Goal: Information Seeking & Learning: Check status

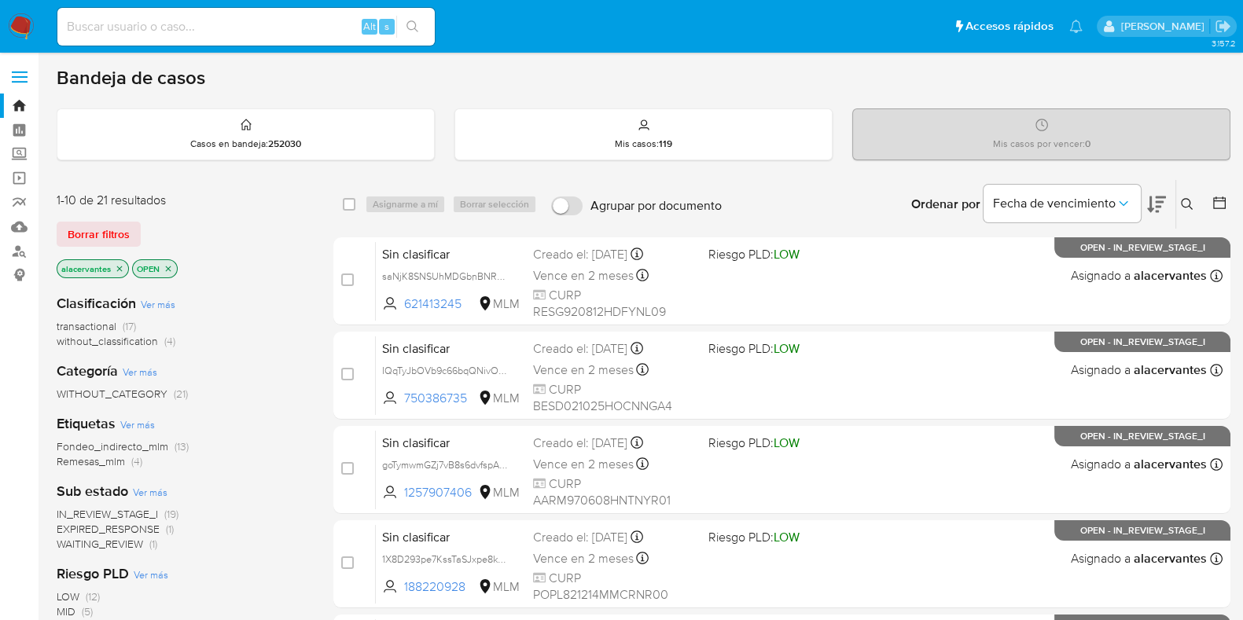
click at [1198, 205] on button at bounding box center [1189, 204] width 26 height 19
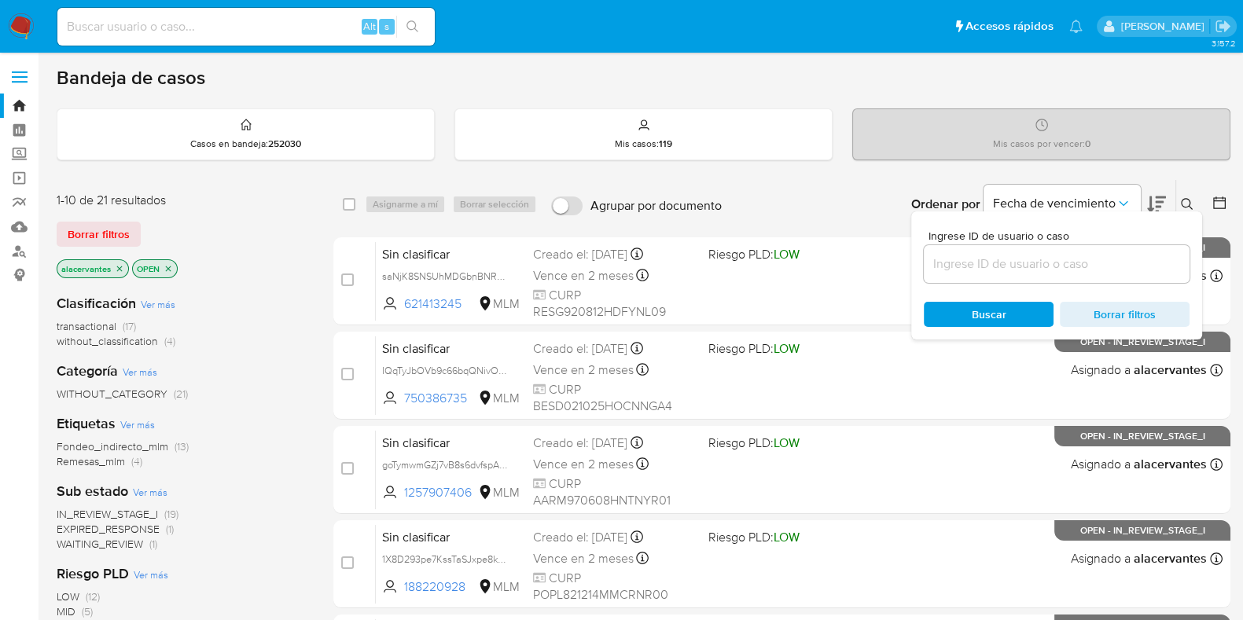
click at [1040, 255] on input at bounding box center [1057, 264] width 266 height 20
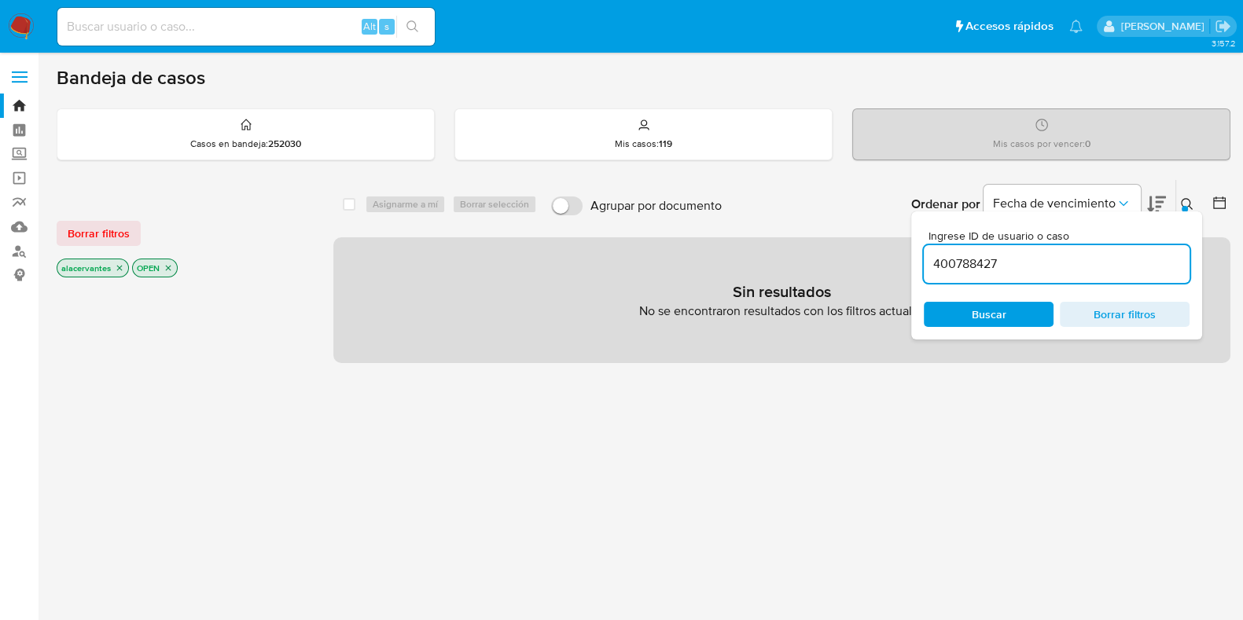
click at [1038, 266] on input "400788427" at bounding box center [1057, 264] width 266 height 20
type input "400788427"
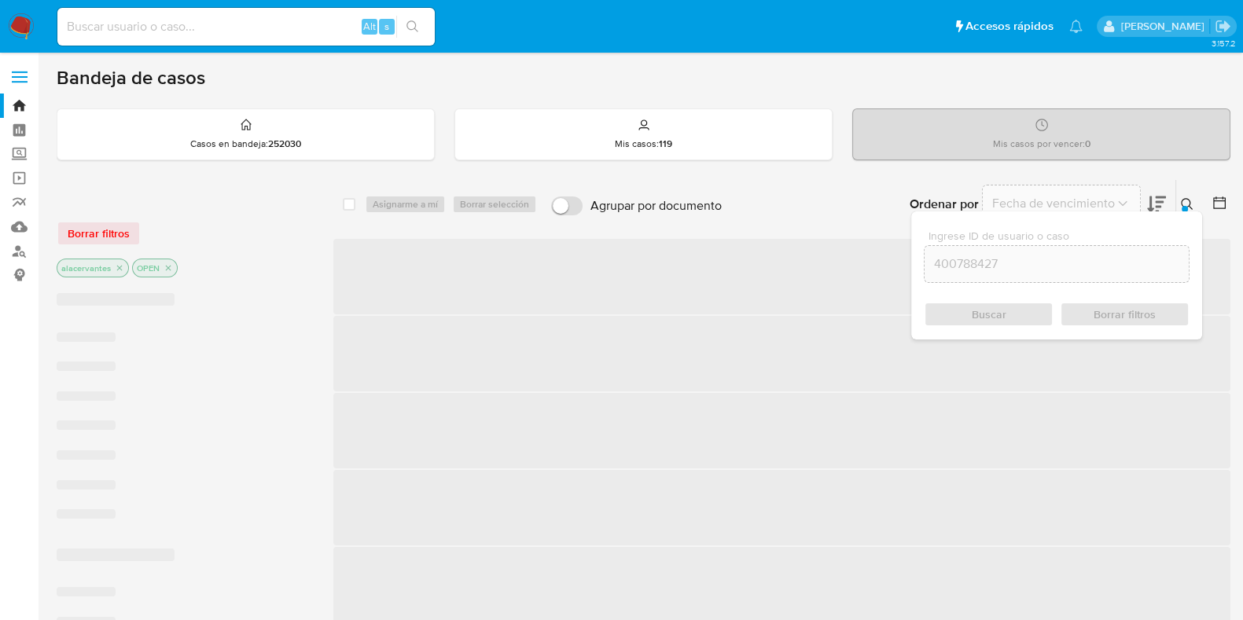
click at [1022, 300] on div "Ingrese ID de usuario o caso 400788427 Buscar Borrar filtros" at bounding box center [1056, 276] width 291 height 128
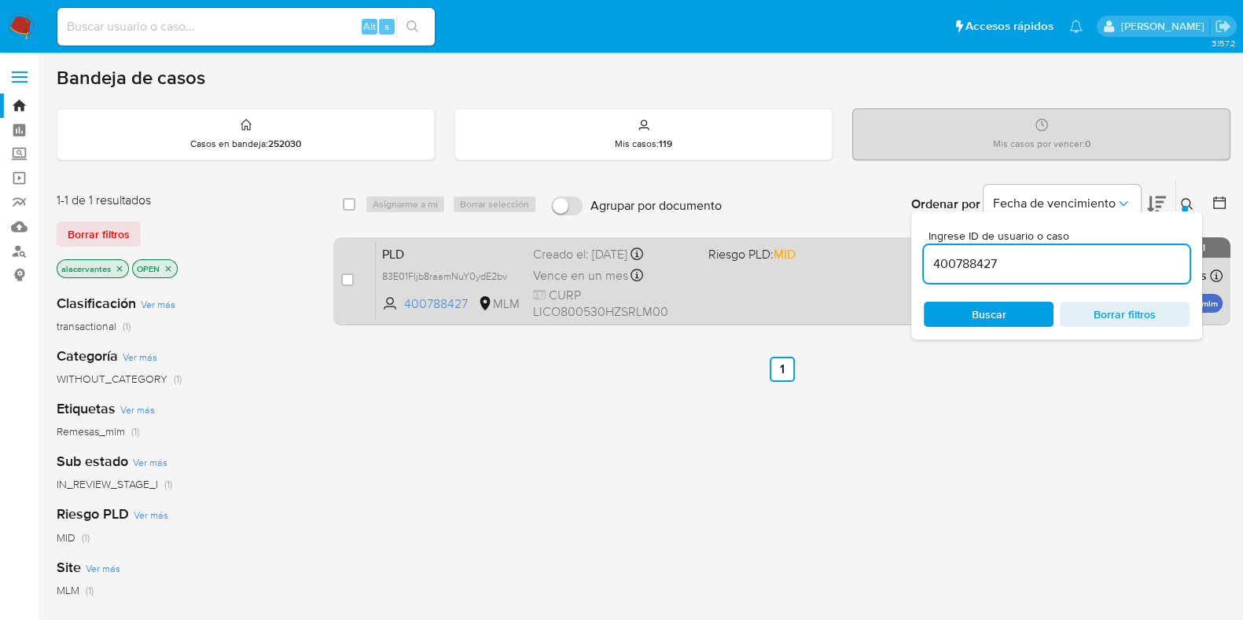
click at [817, 297] on div "PLD 83E01Fljb8raamNuY0ydE2bv 400788427 MLM Riesgo PLD: MID Creado el: 12/08/202…" at bounding box center [799, 280] width 847 height 79
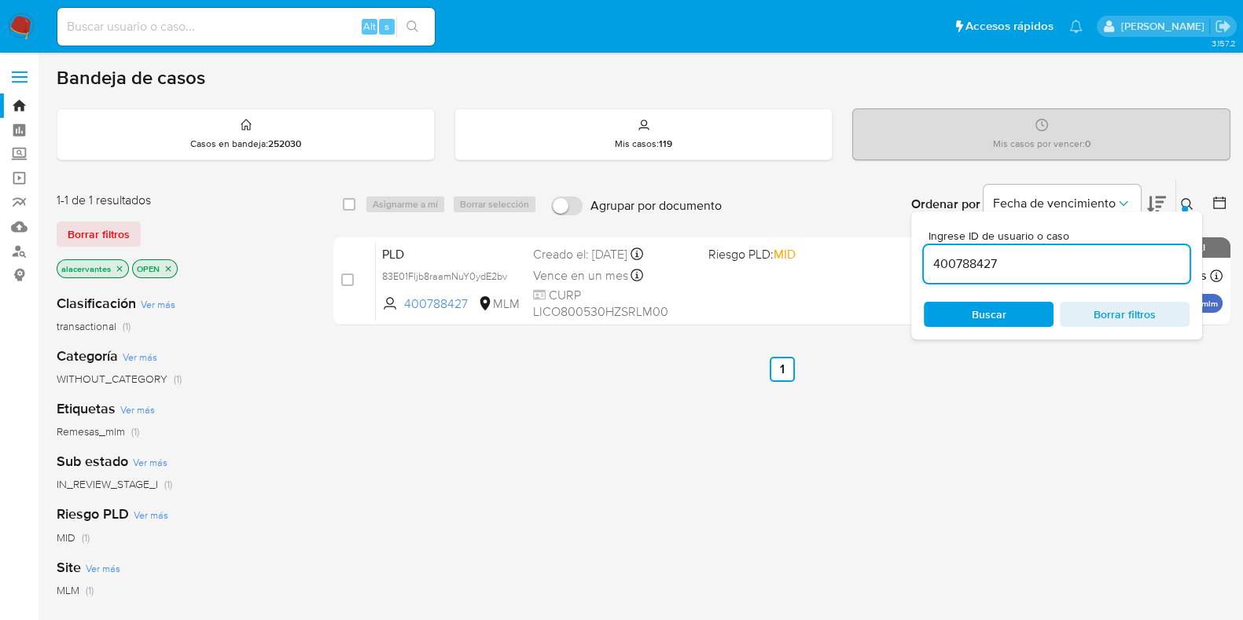
click at [153, 15] on div "Alt s" at bounding box center [245, 27] width 377 height 38
click at [149, 29] on input at bounding box center [245, 27] width 377 height 20
paste input "92250136"
type input "92250136"
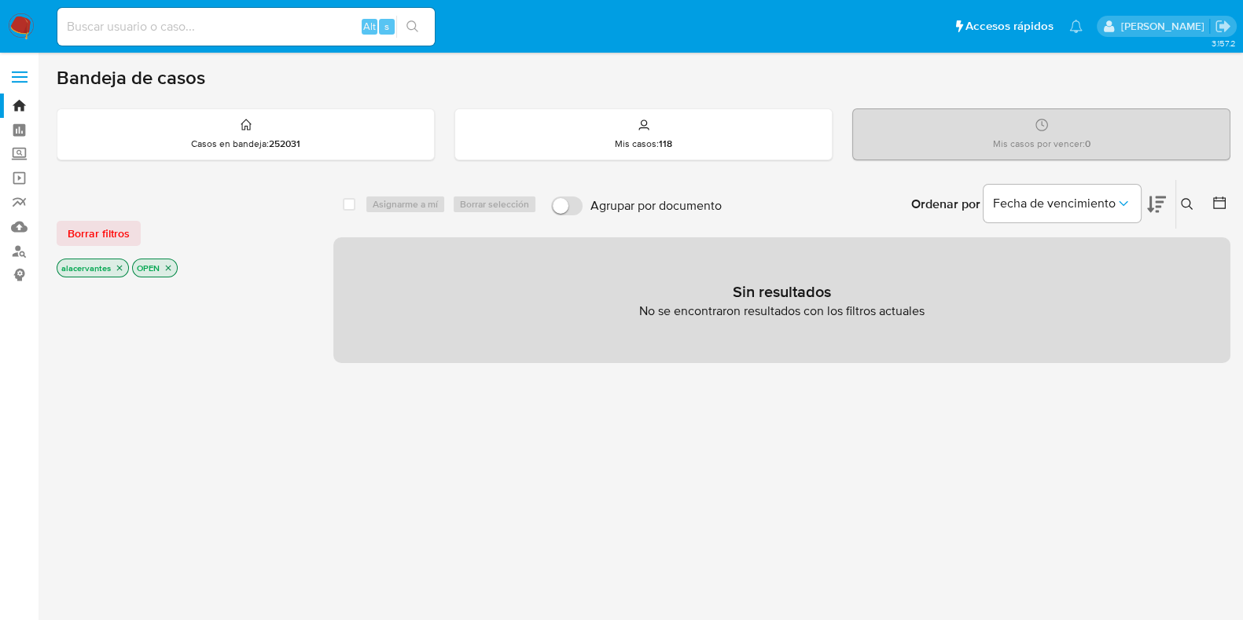
click at [12, 20] on img at bounding box center [21, 26] width 27 height 27
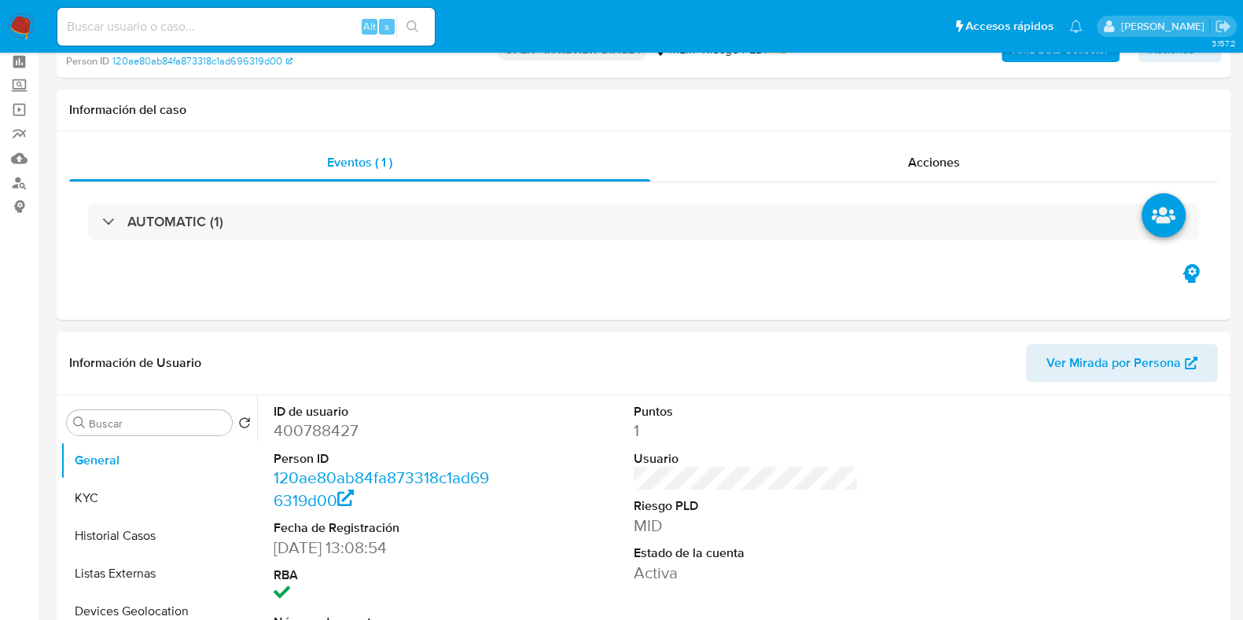
select select "10"
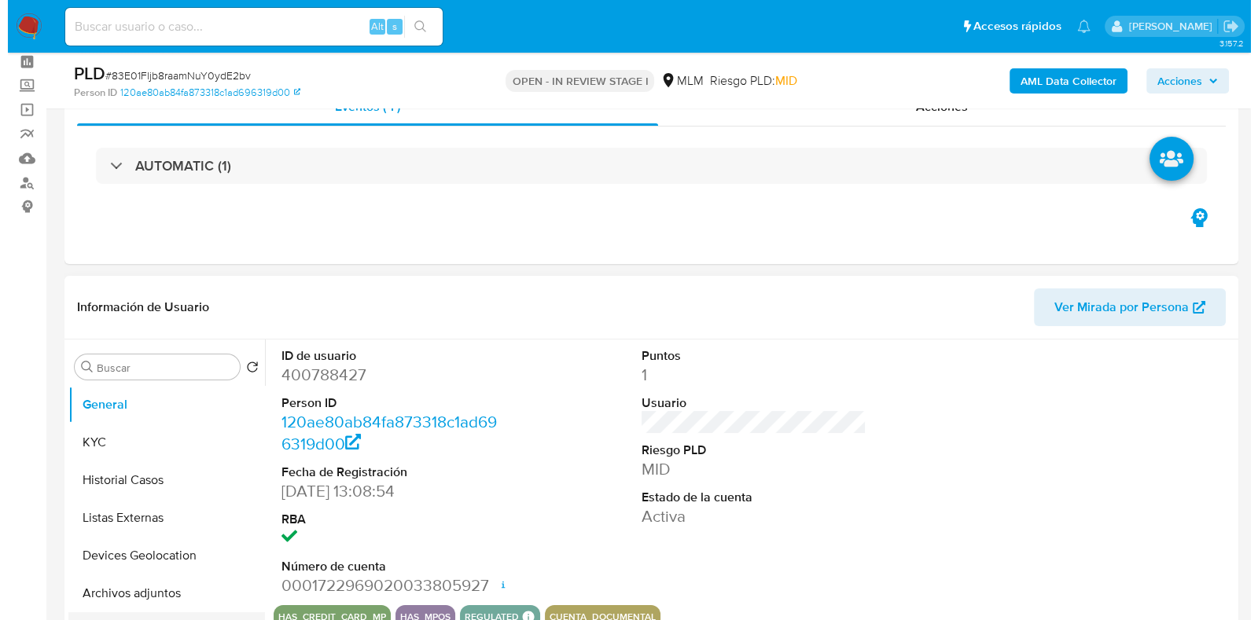
scroll to position [196, 0]
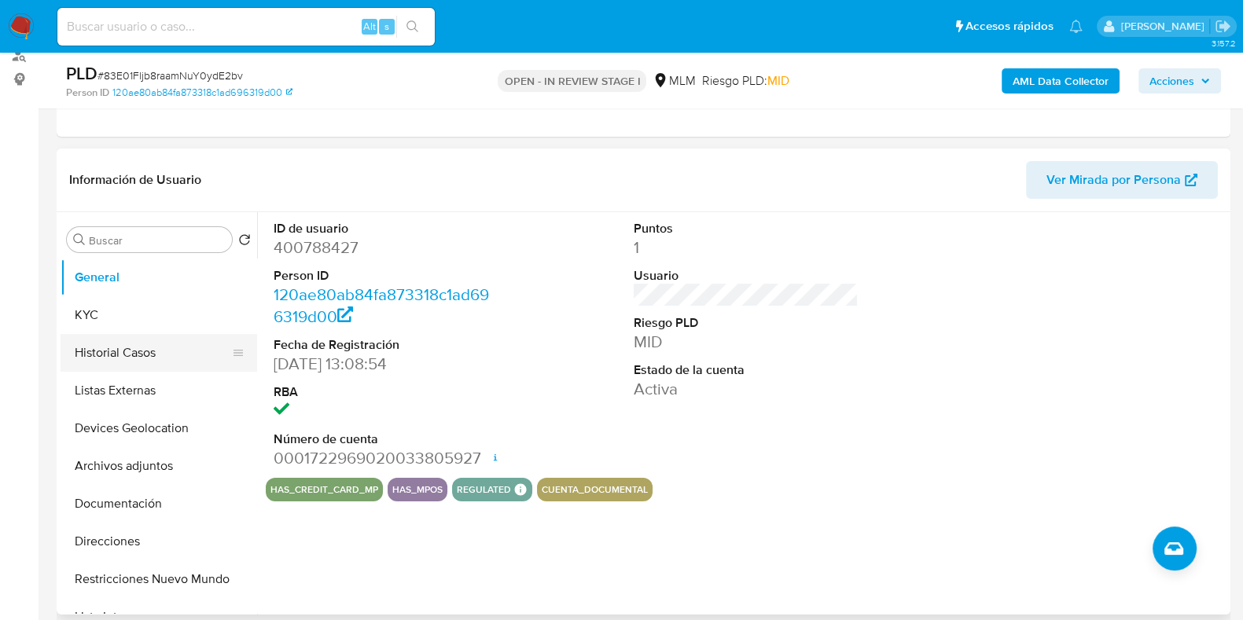
click at [120, 359] on button "Historial Casos" at bounding box center [153, 353] width 184 height 38
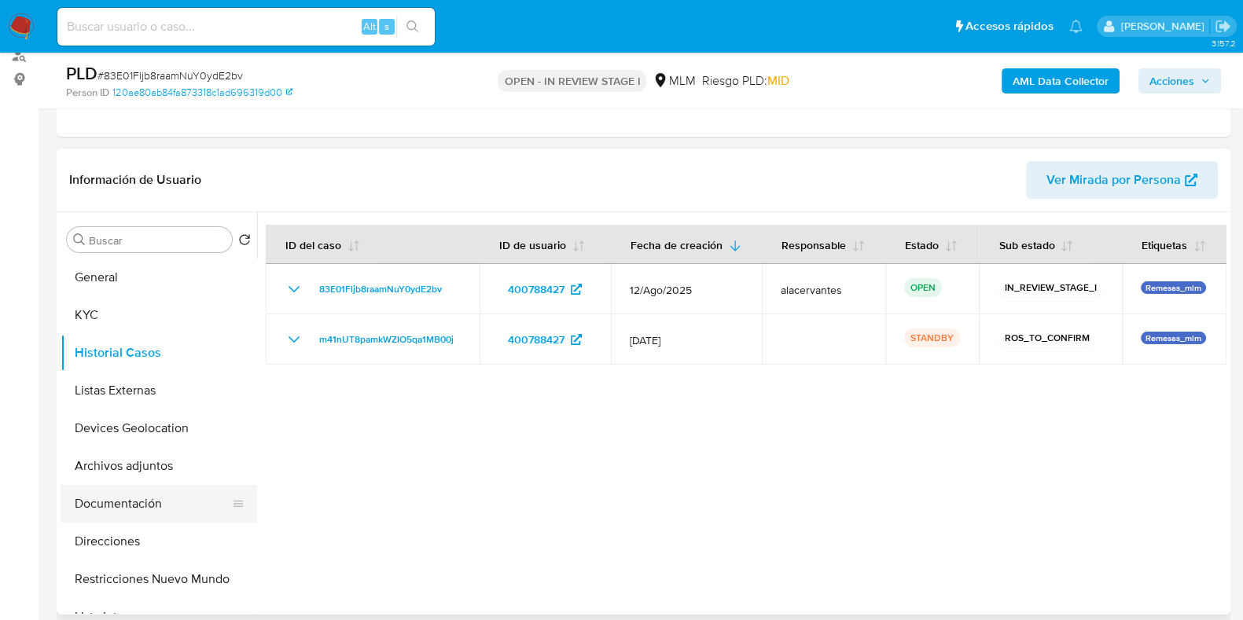
click at [154, 498] on button "Documentación" at bounding box center [153, 504] width 184 height 38
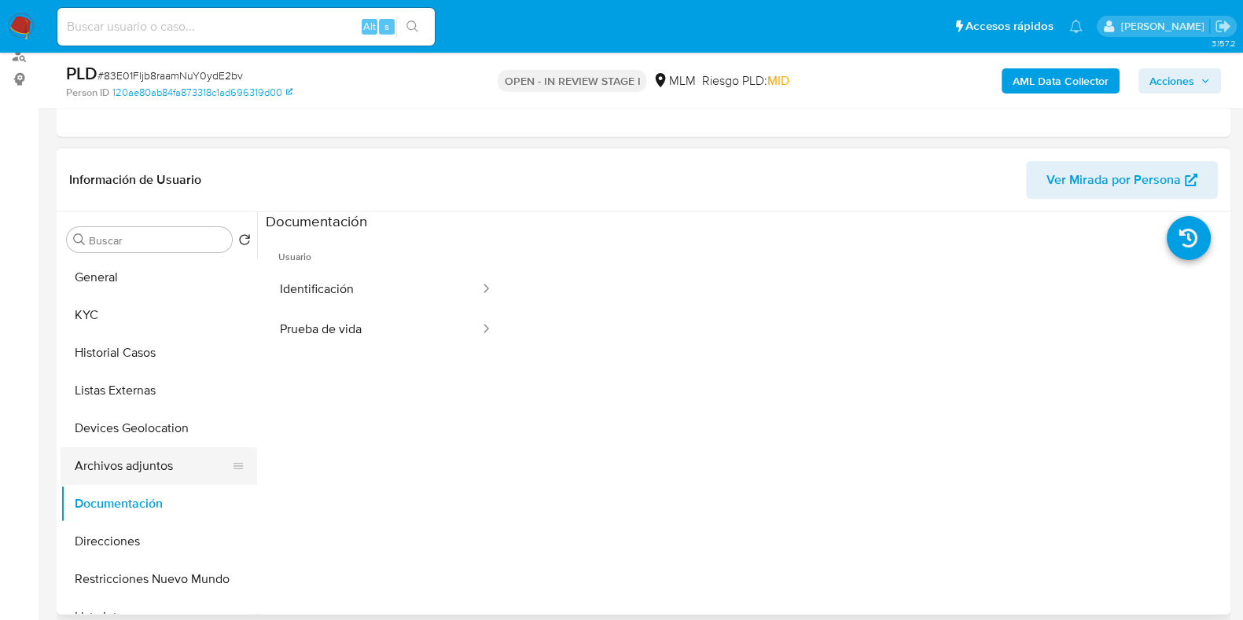
click at [145, 469] on button "Archivos adjuntos" at bounding box center [153, 466] width 184 height 38
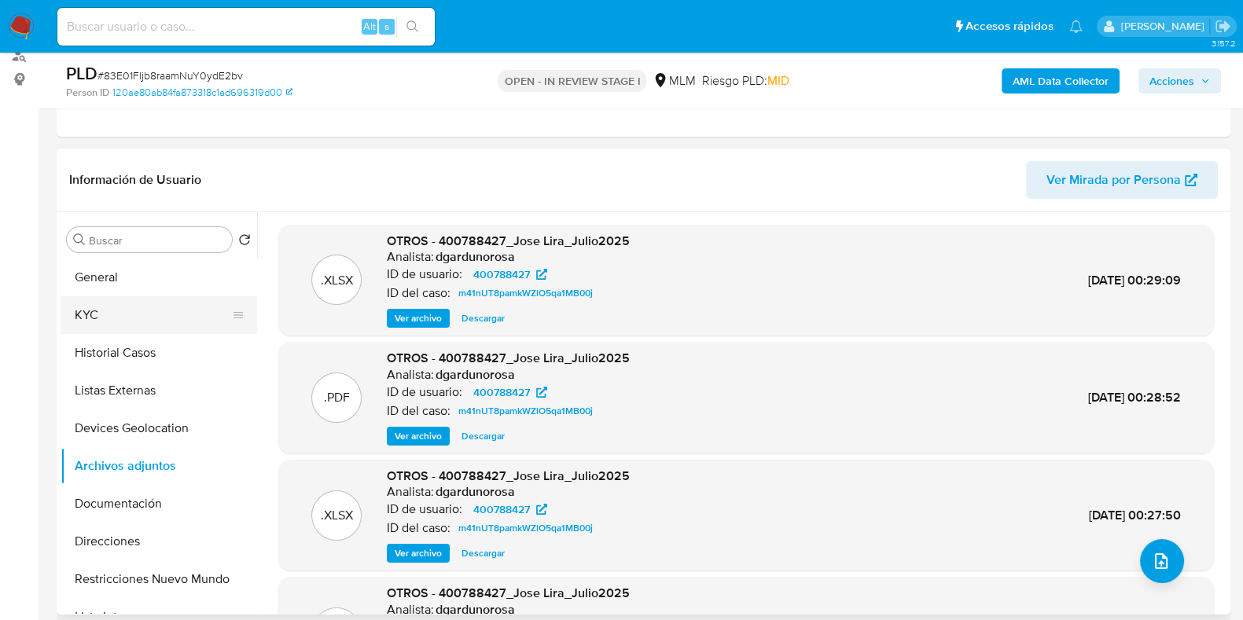
click at [118, 315] on button "KYC" at bounding box center [153, 315] width 184 height 38
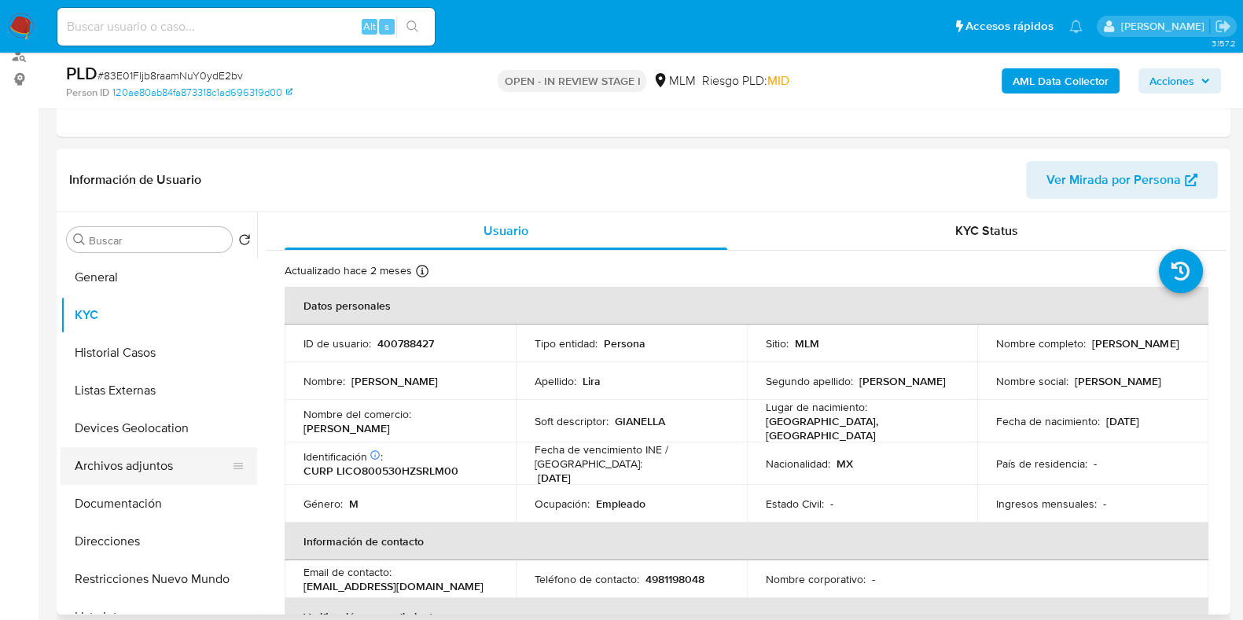
click at [106, 478] on button "Archivos adjuntos" at bounding box center [153, 466] width 184 height 38
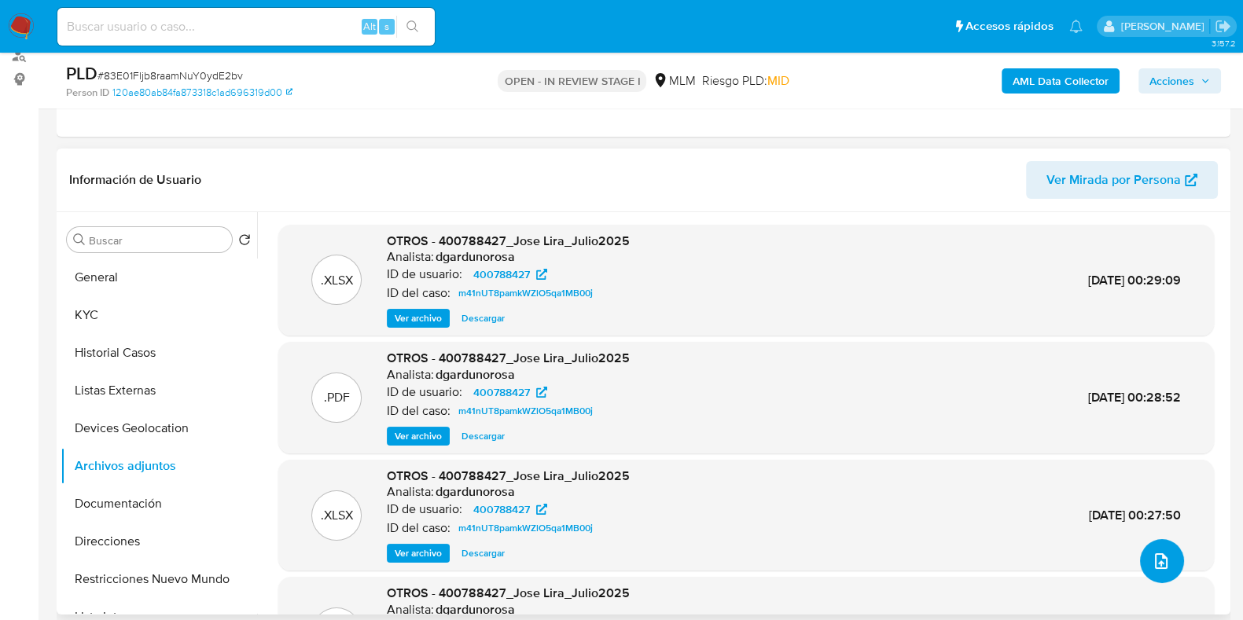
click at [1158, 560] on icon "upload-file" at bounding box center [1161, 561] width 19 height 19
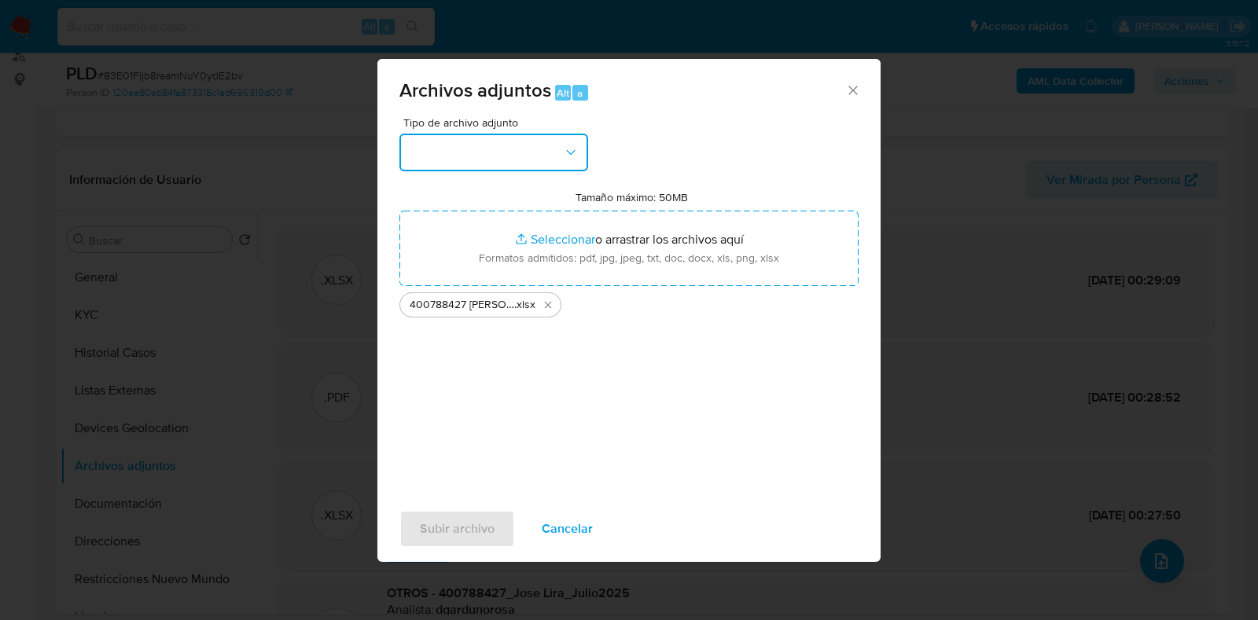
click at [495, 159] on button "button" at bounding box center [493, 153] width 189 height 38
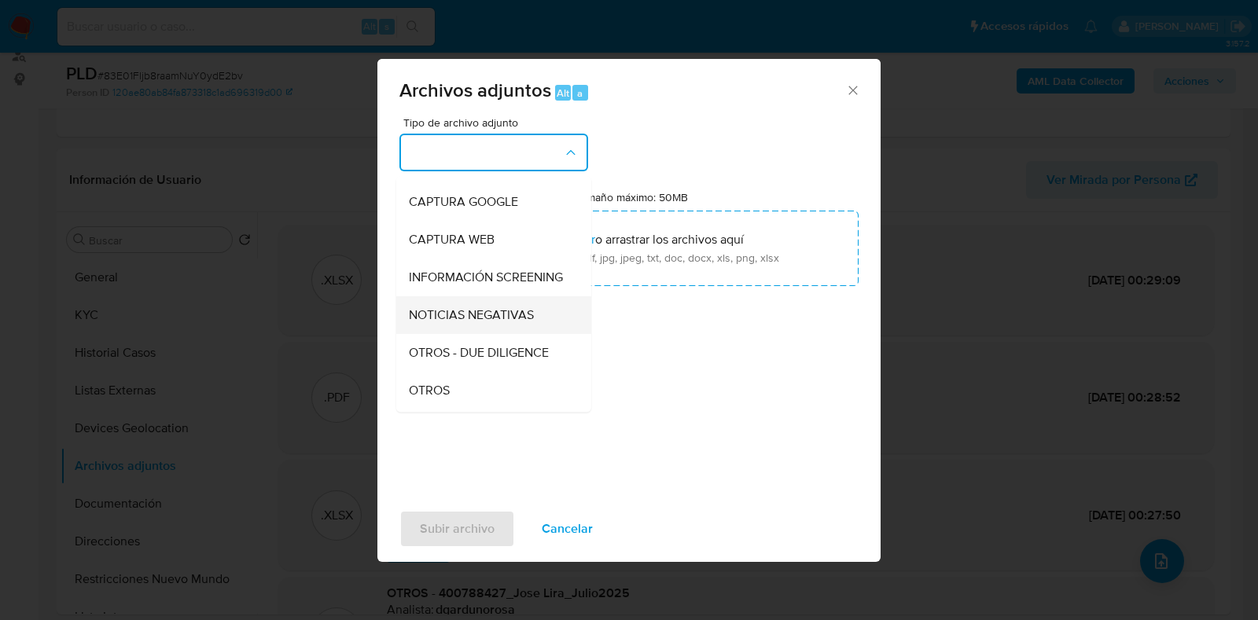
scroll to position [98, 0]
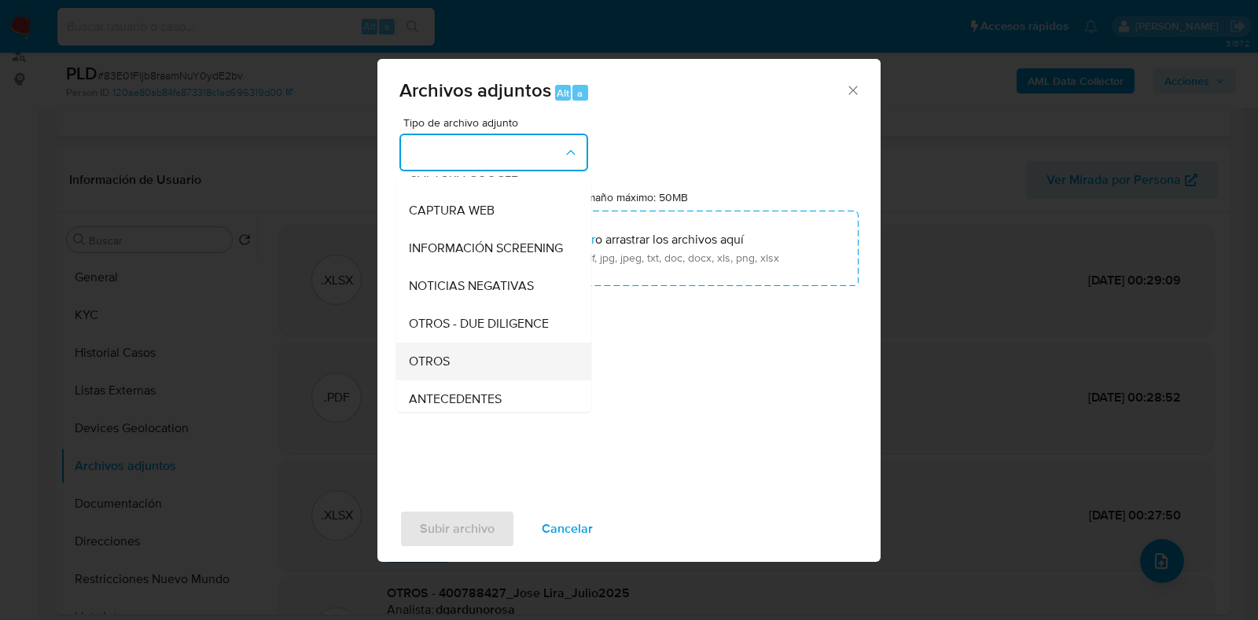
click at [451, 381] on div "OTROS" at bounding box center [489, 362] width 160 height 38
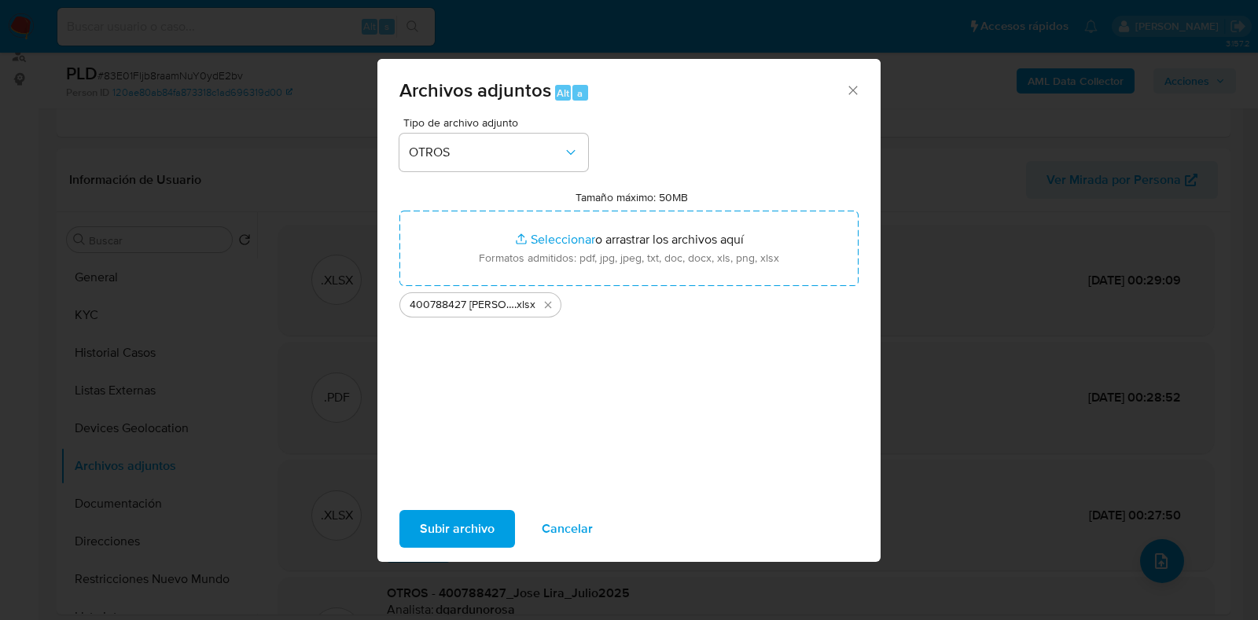
click at [692, 389] on div "Tipo de archivo adjunto OTROS Tamaño máximo: 50MB Seleccionar archivos Seleccio…" at bounding box center [628, 302] width 459 height 371
click at [480, 540] on span "Subir archivo" at bounding box center [457, 529] width 75 height 35
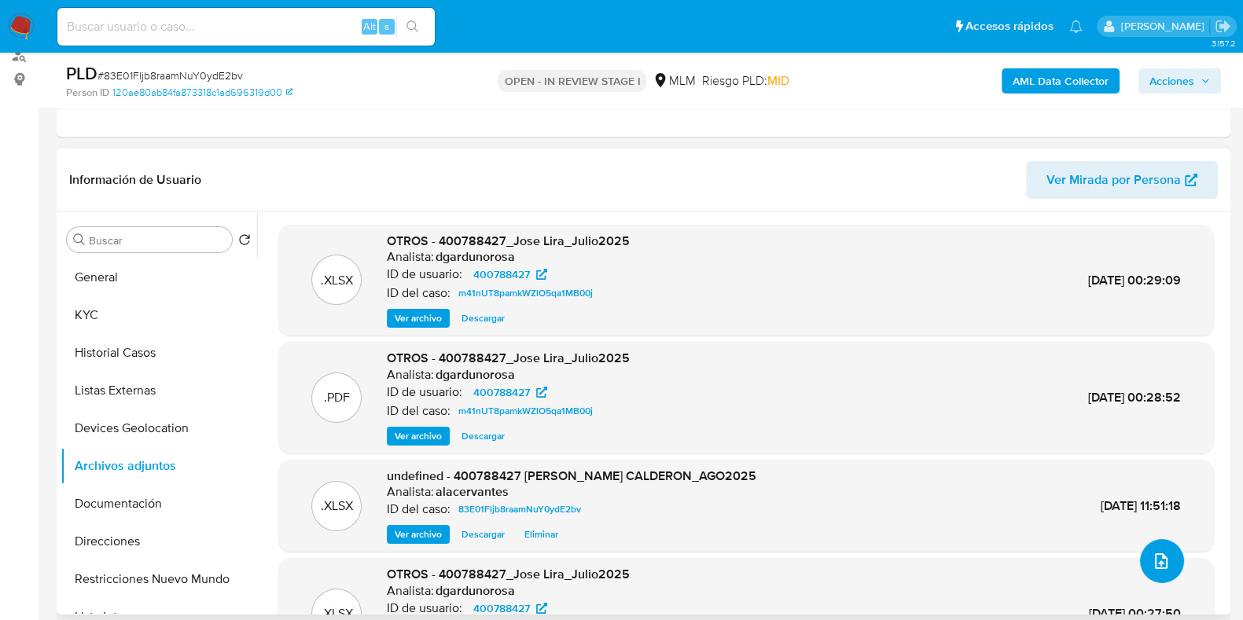
click at [1155, 564] on icon "upload-file" at bounding box center [1161, 561] width 19 height 19
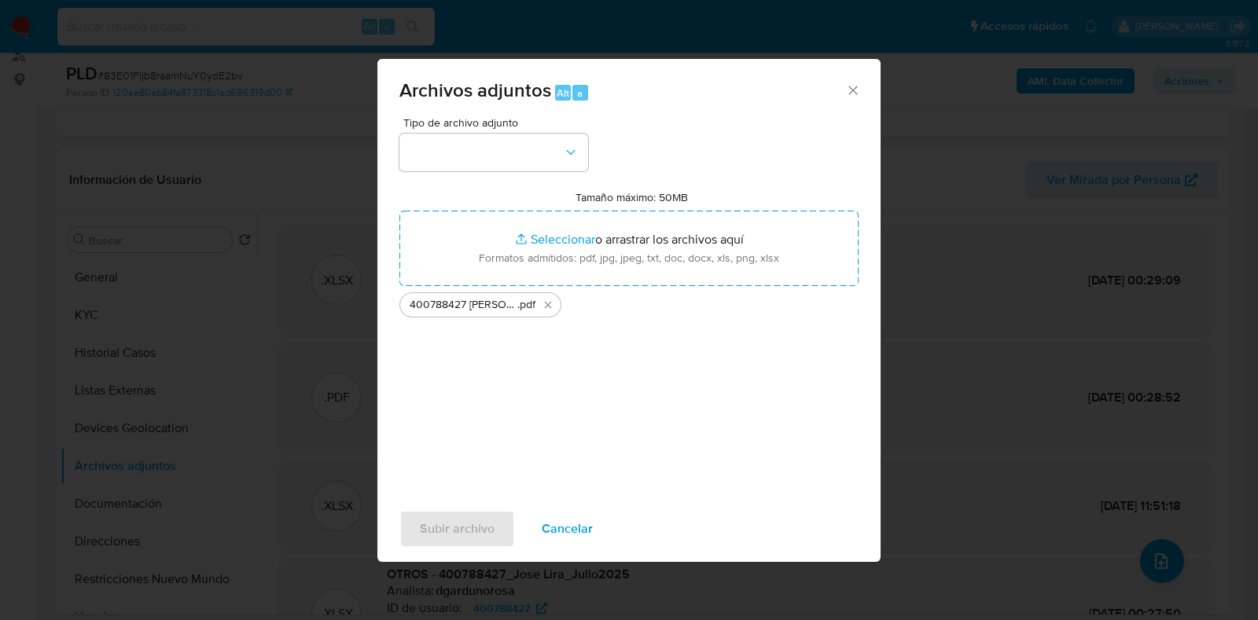
click at [539, 177] on div "Tipo de archivo adjunto Tamaño máximo: 50MB Seleccionar archivos Seleccionar o …" at bounding box center [628, 302] width 459 height 371
click at [538, 150] on button "button" at bounding box center [493, 153] width 189 height 38
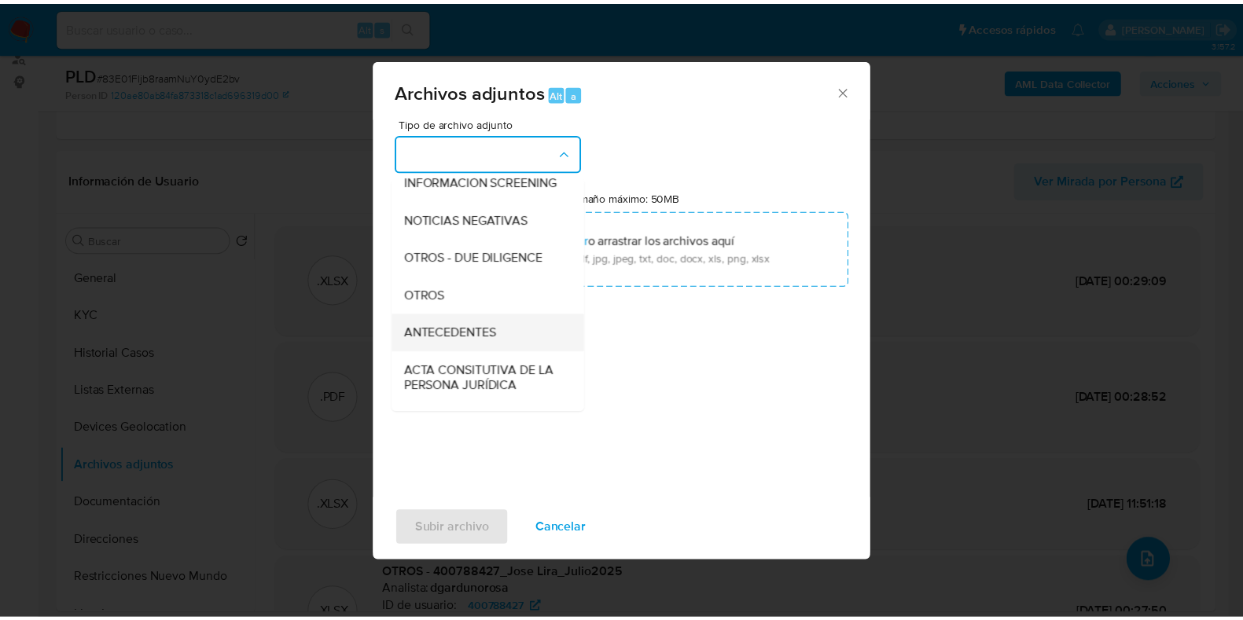
scroll to position [196, 0]
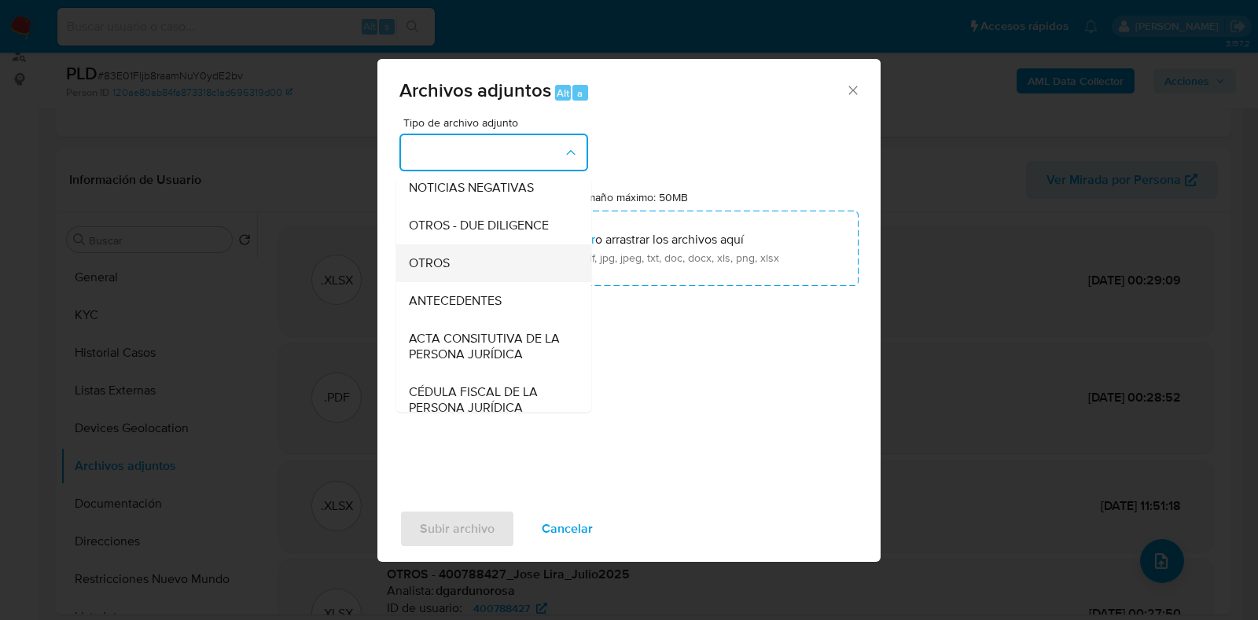
click at [502, 278] on div "OTROS" at bounding box center [489, 264] width 160 height 38
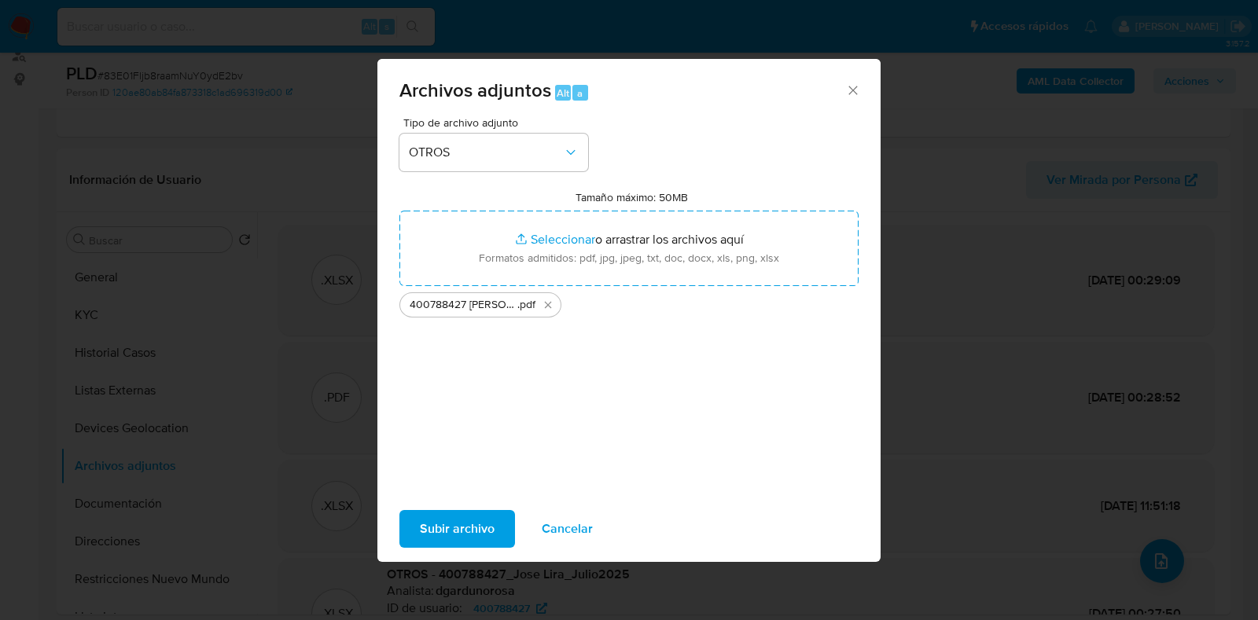
click at [477, 515] on span "Subir archivo" at bounding box center [457, 529] width 75 height 35
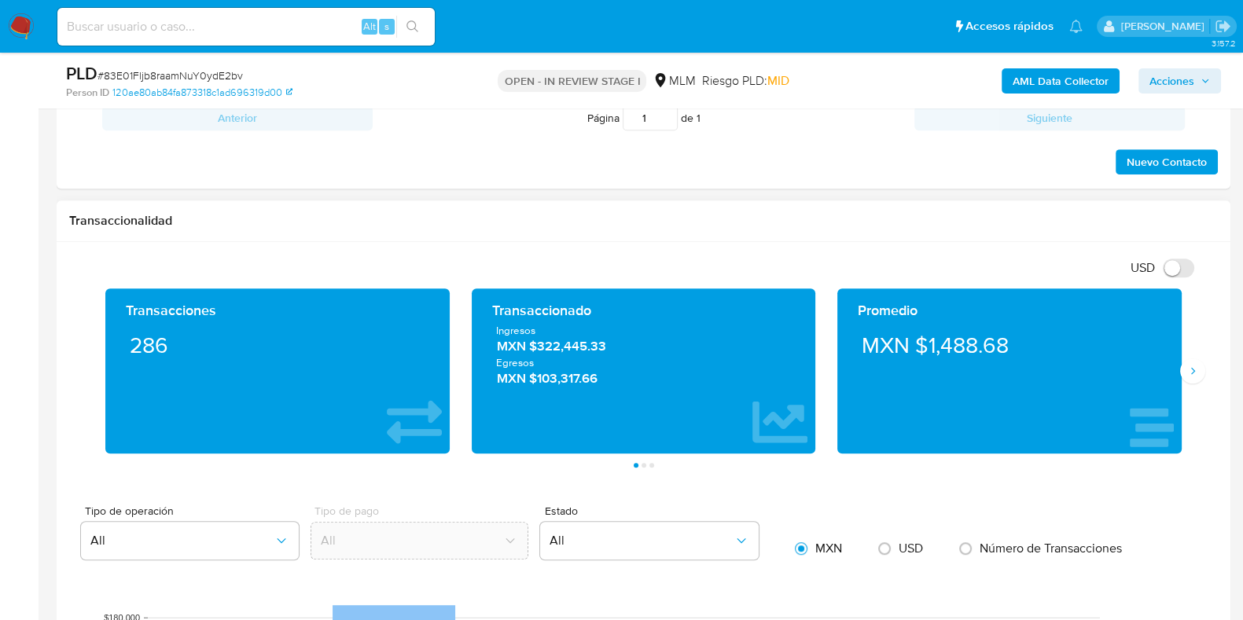
scroll to position [1081, 0]
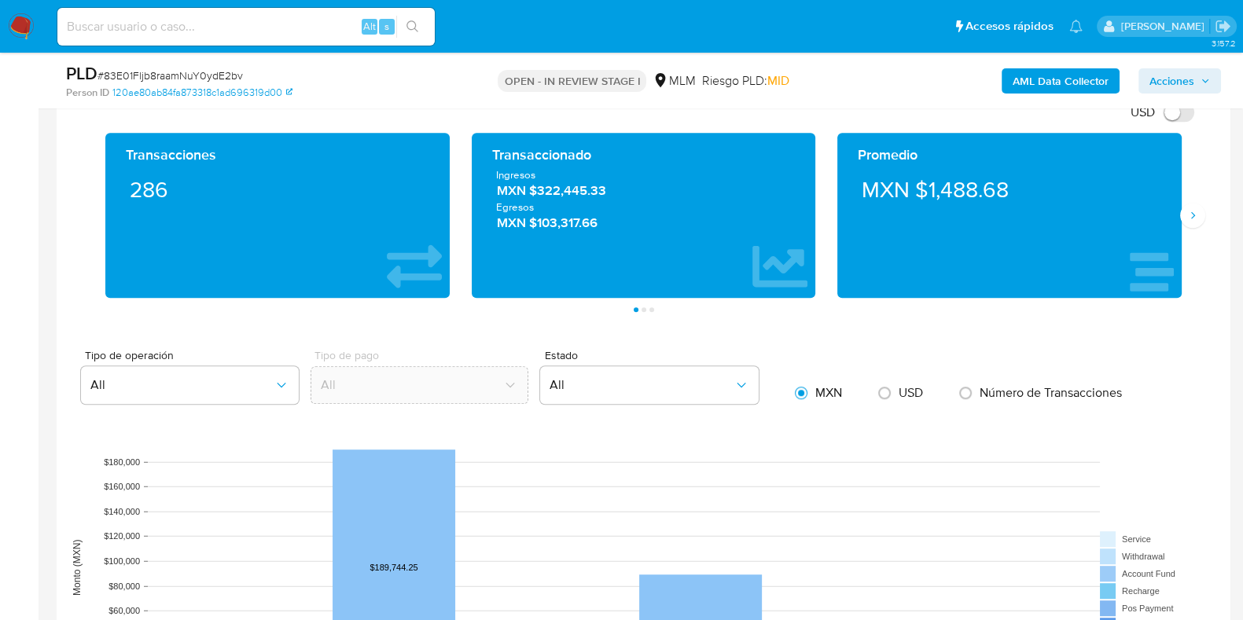
click at [1201, 234] on div "Transacciones 286 Transaccionado Ingresos MXN $322,445.33 Egresos MXN $103,317.…" at bounding box center [643, 222] width 1149 height 179
click at [1191, 223] on button "Siguiente" at bounding box center [1192, 215] width 25 height 25
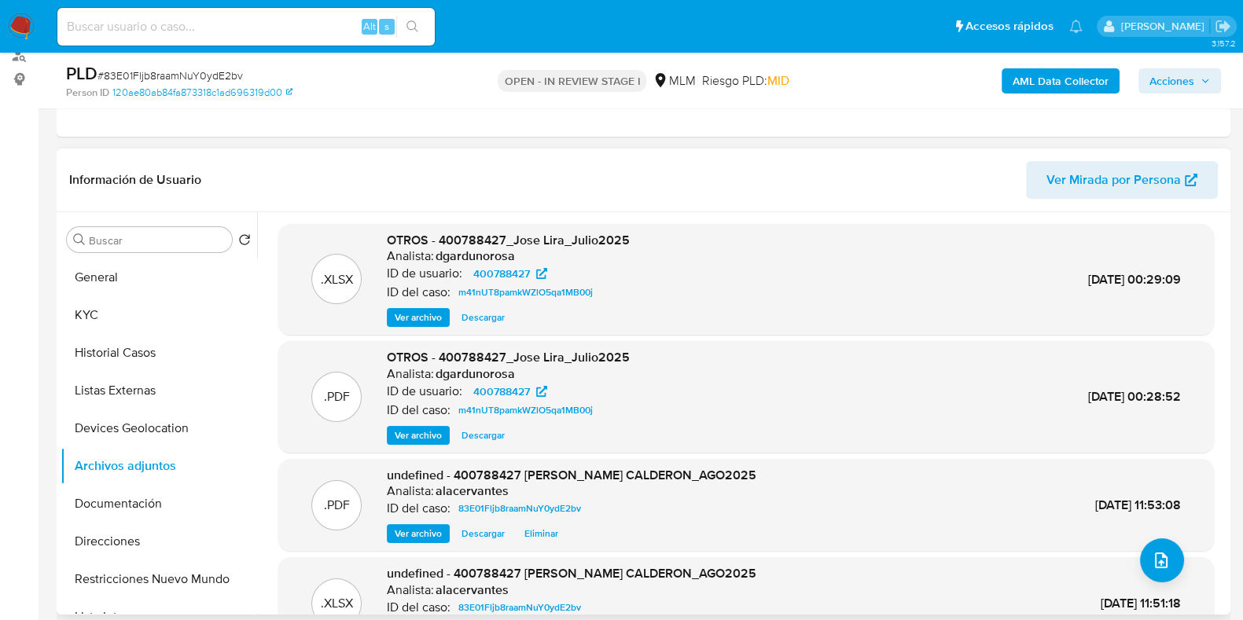
scroll to position [0, 0]
click at [1165, 80] on span "Acciones" at bounding box center [1172, 80] width 45 height 25
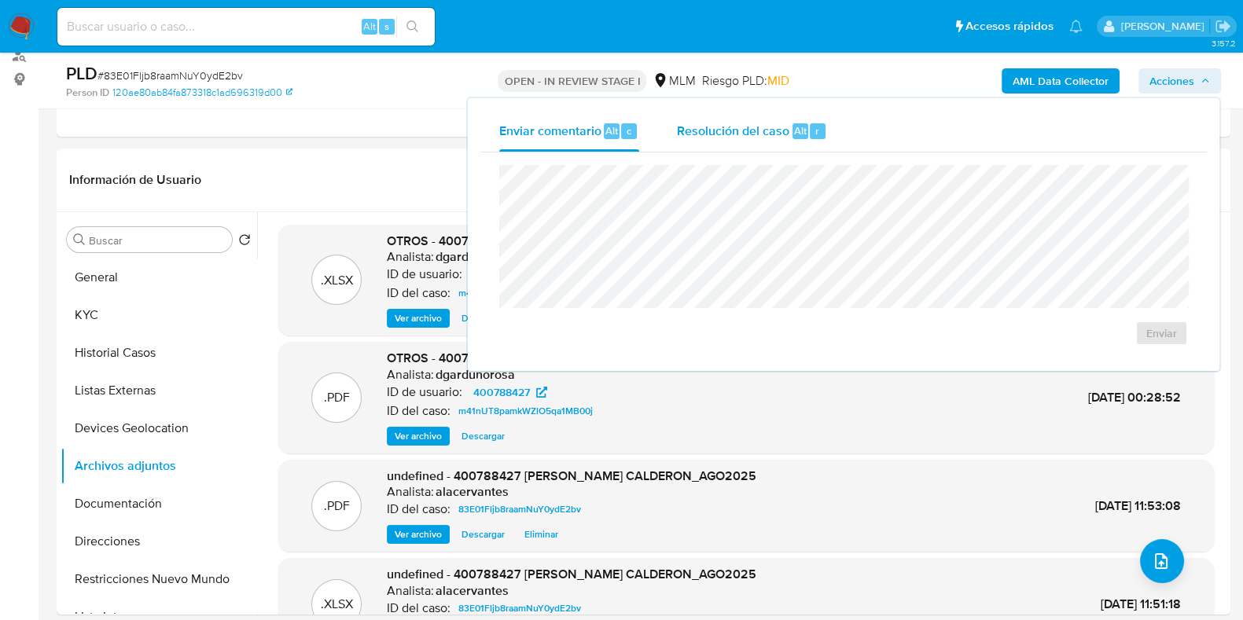
click at [699, 147] on div "Resolución del caso Alt r" at bounding box center [752, 131] width 150 height 41
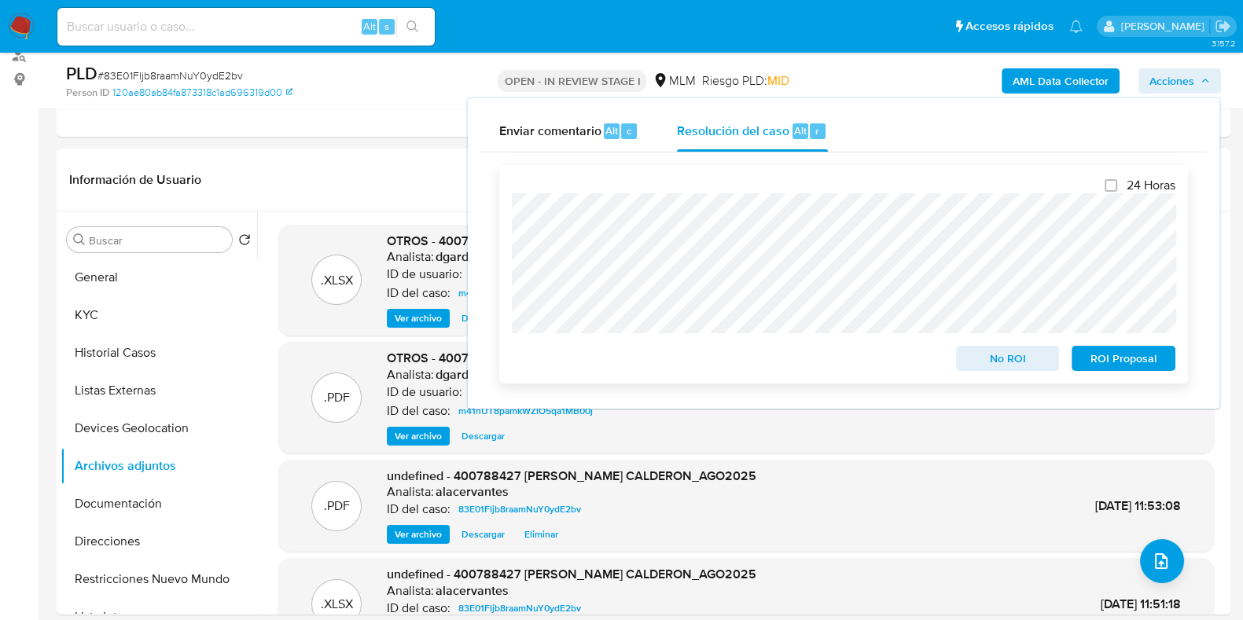
click at [1136, 361] on span "ROI Proposal" at bounding box center [1124, 359] width 82 height 22
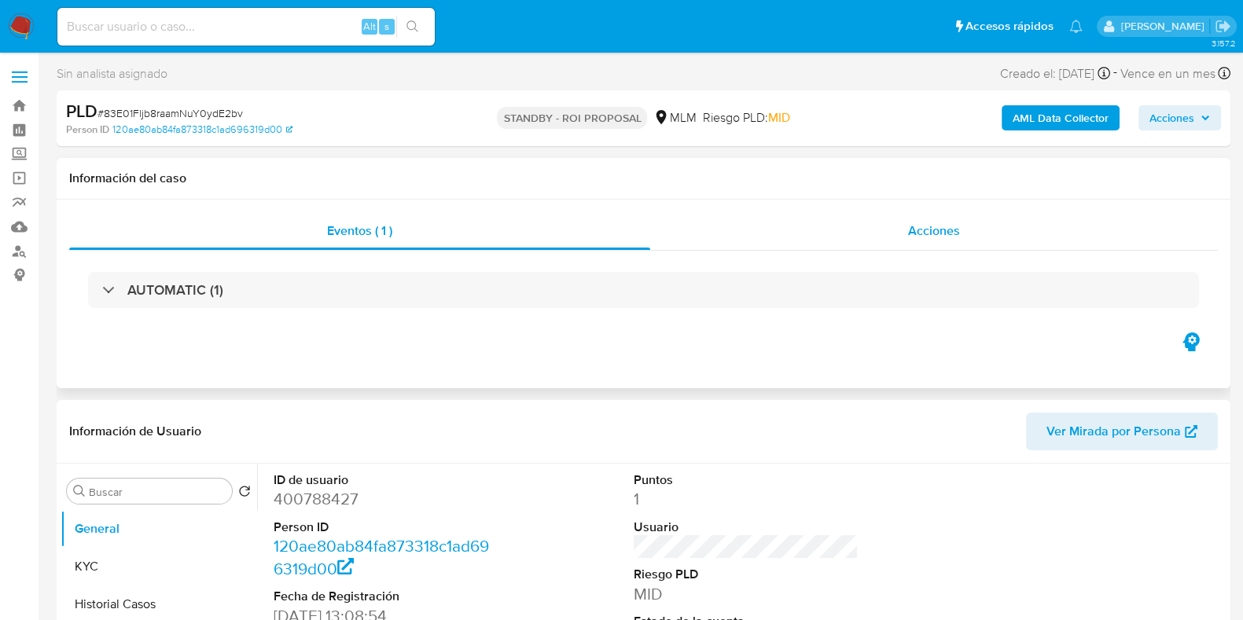
select select "10"
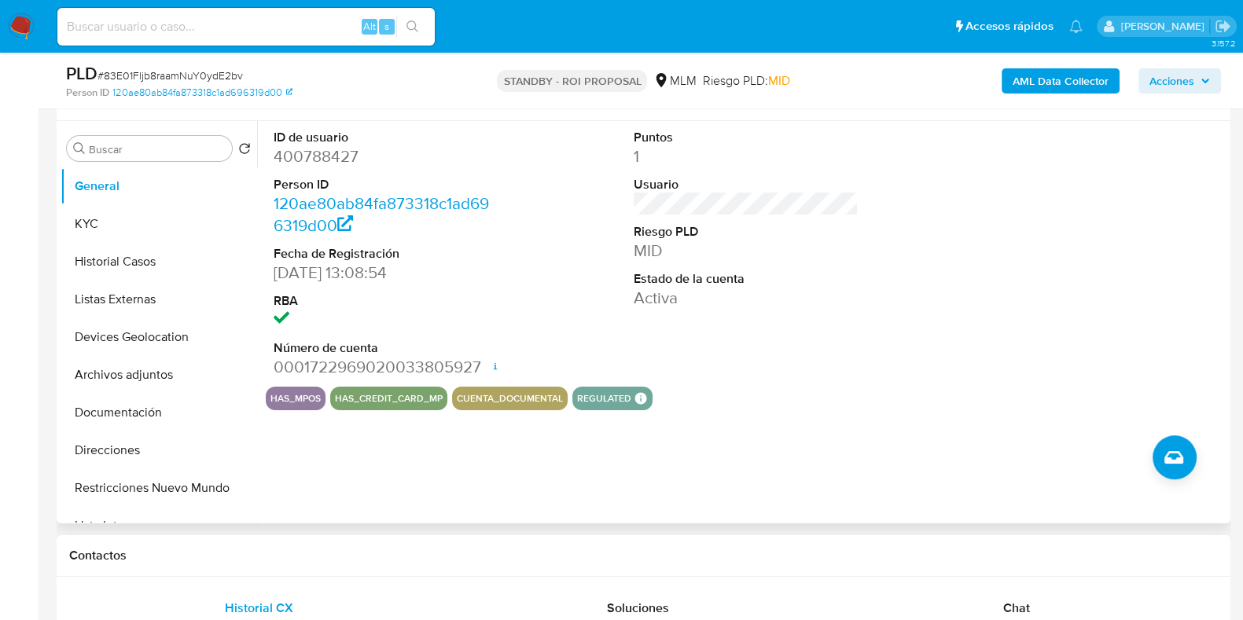
scroll to position [295, 0]
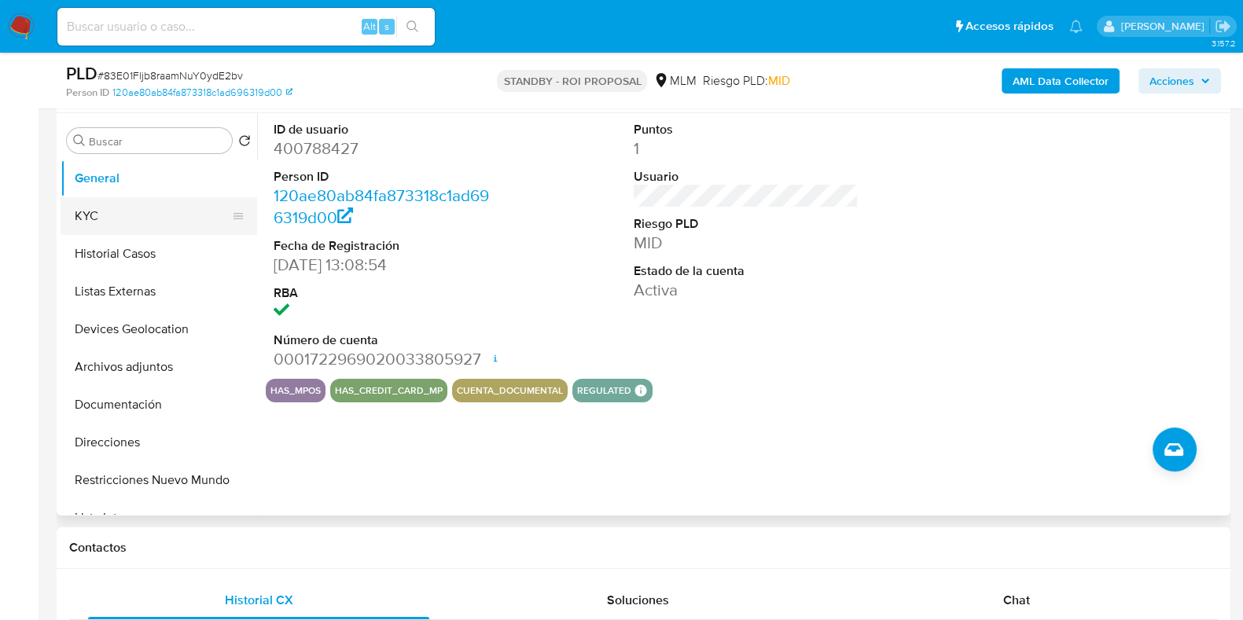
click at [122, 229] on button "KYC" at bounding box center [153, 216] width 184 height 38
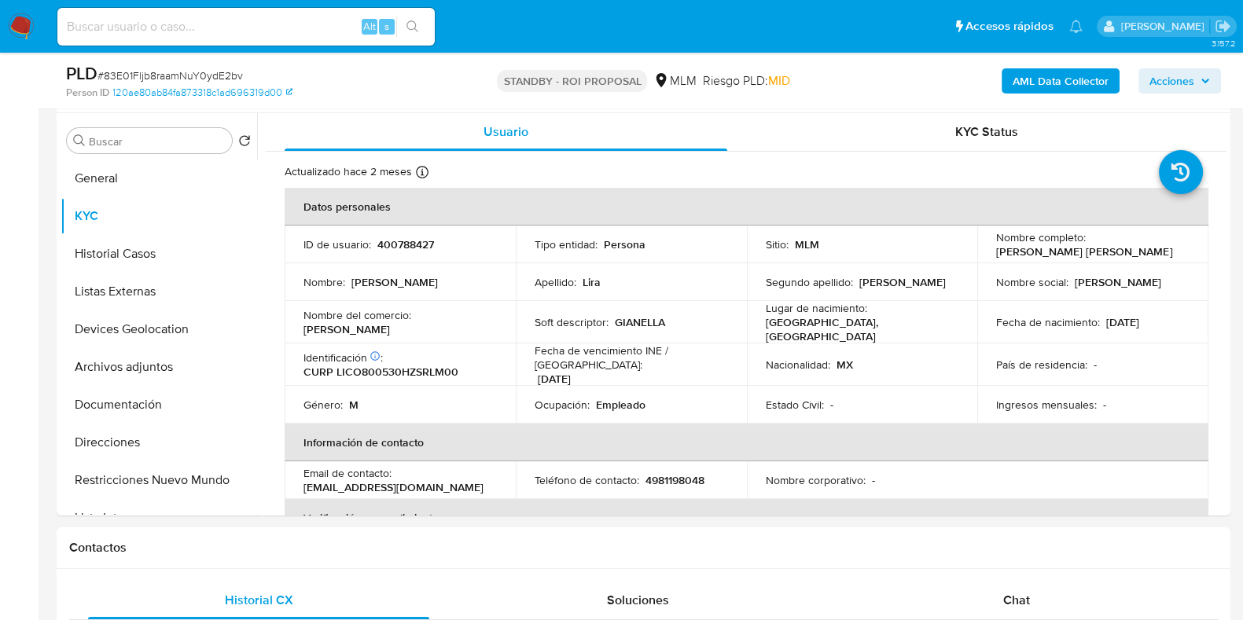
scroll to position [0, 0]
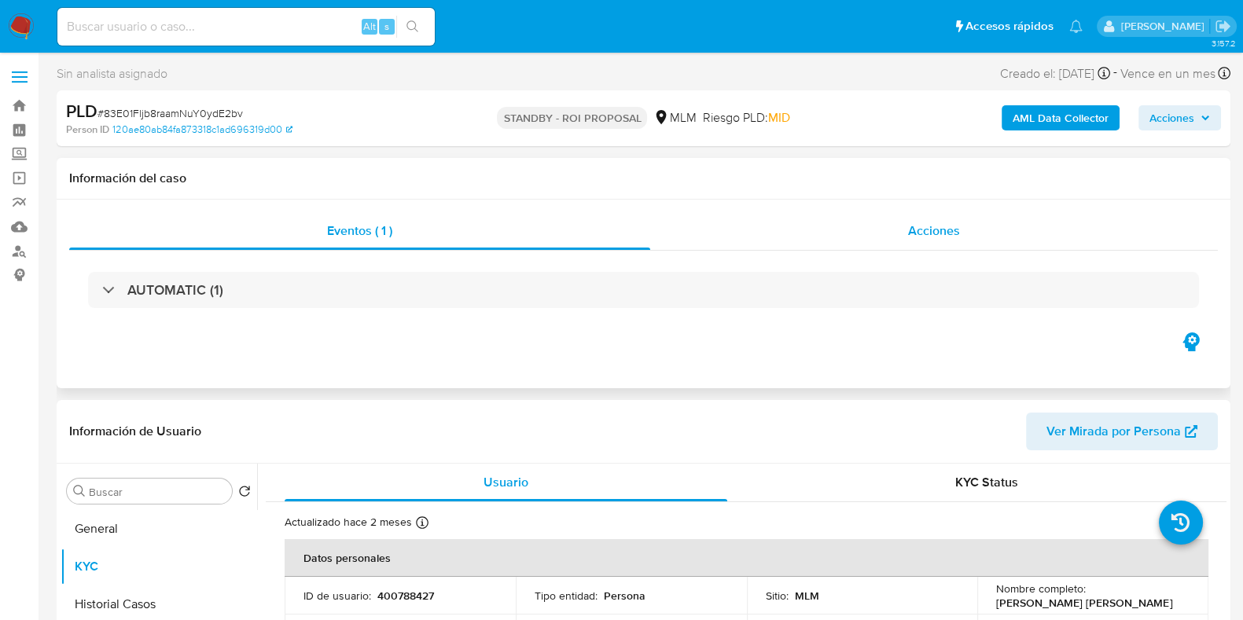
click at [952, 218] on div "Acciones" at bounding box center [934, 231] width 568 height 38
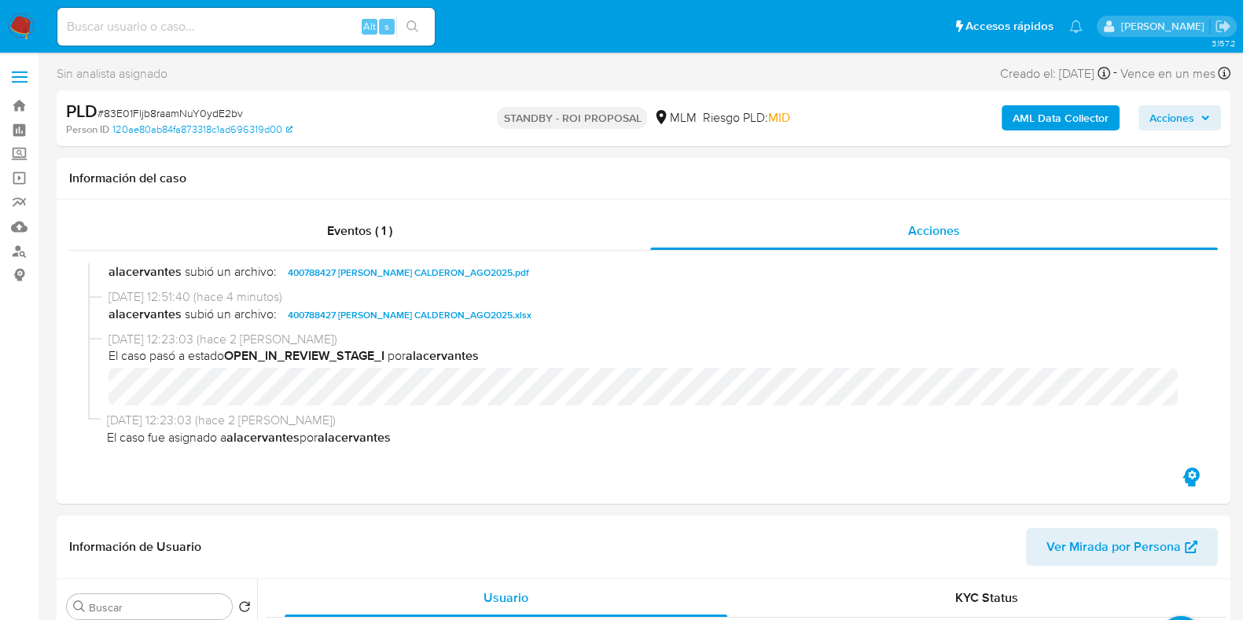
click at [30, 34] on img at bounding box center [21, 26] width 27 height 27
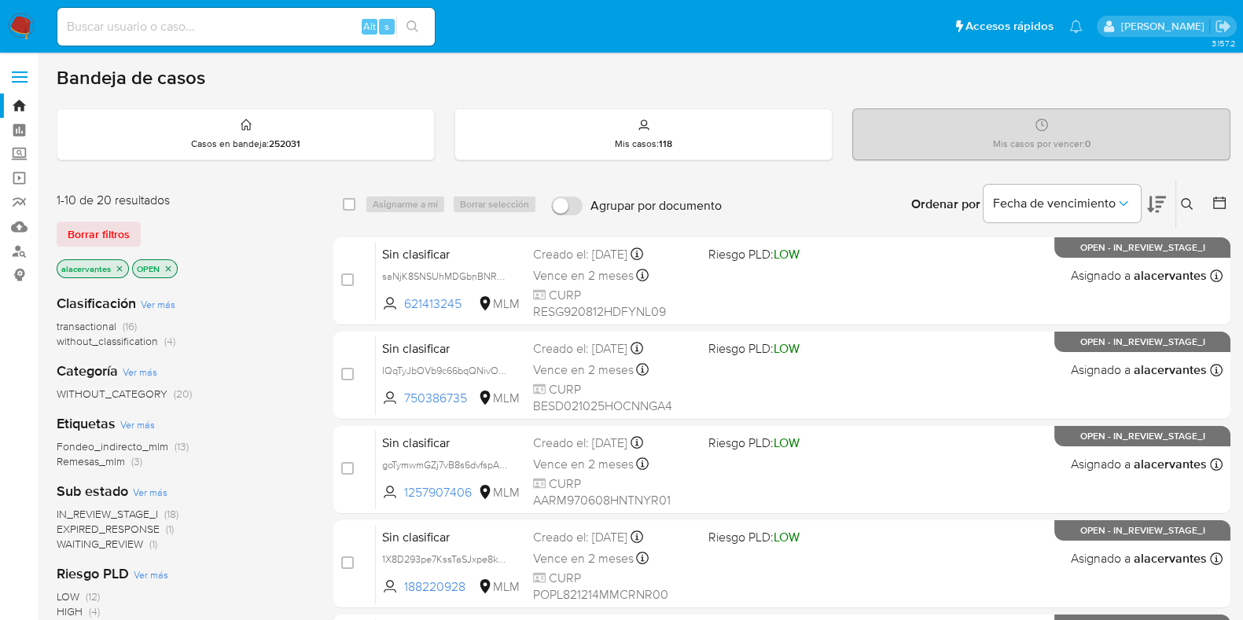
click at [1192, 201] on icon at bounding box center [1187, 204] width 13 height 13
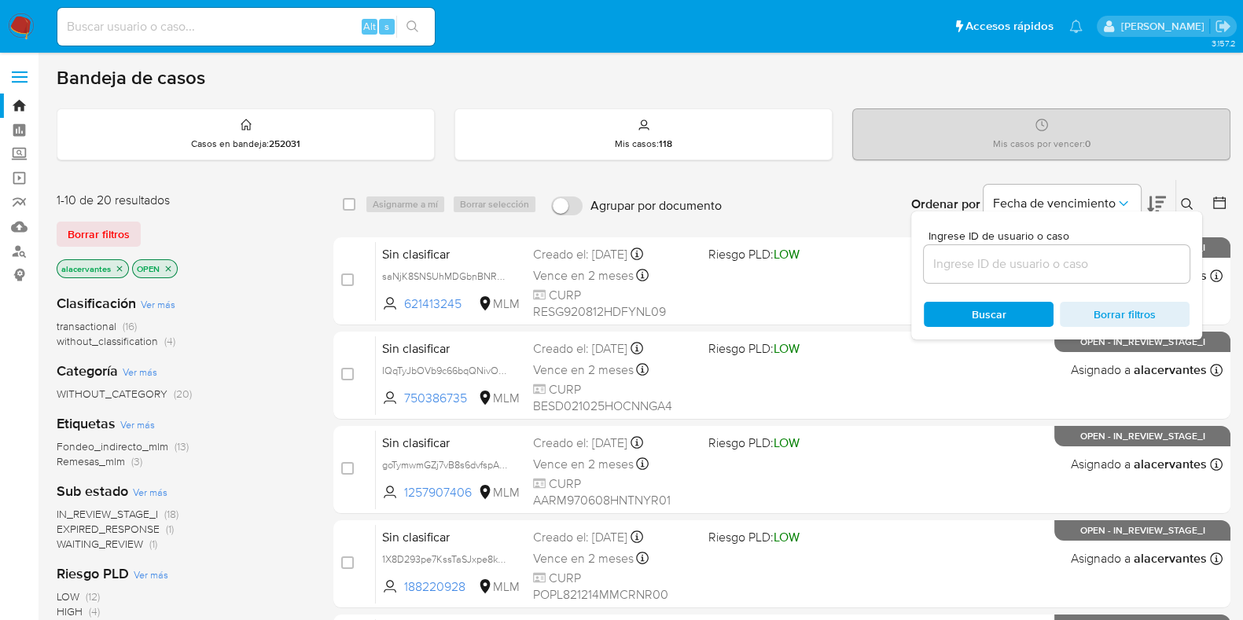
click at [965, 255] on input at bounding box center [1057, 264] width 266 height 20
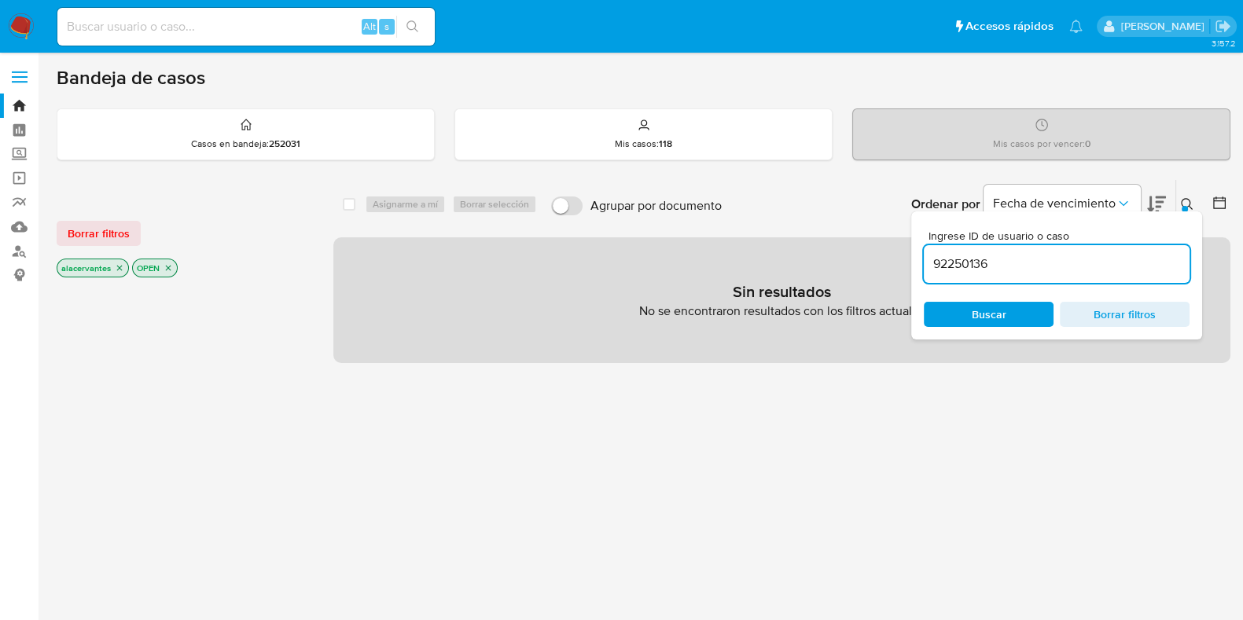
click at [1050, 265] on input "92250136" at bounding box center [1057, 264] width 266 height 20
type input "92250136"
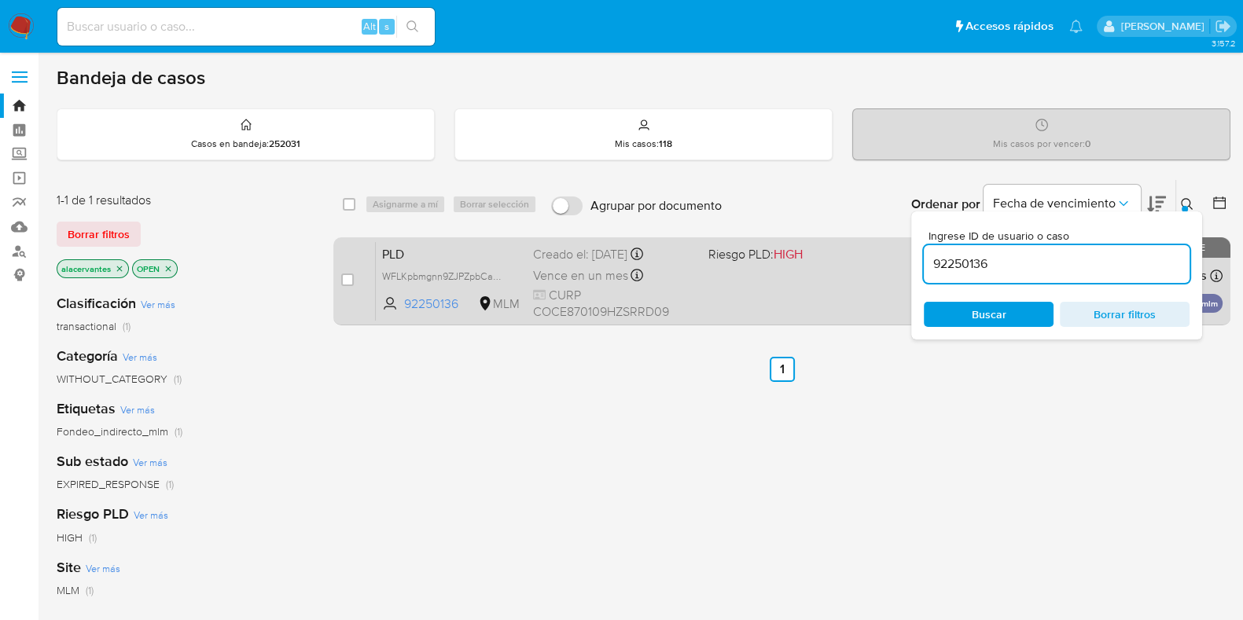
click at [845, 287] on div "PLD WFLKpbmgnn9ZJPZpbCaOZtVi 92250136 MLM Riesgo PLD: HIGH Creado el: 12/08/202…" at bounding box center [799, 280] width 847 height 79
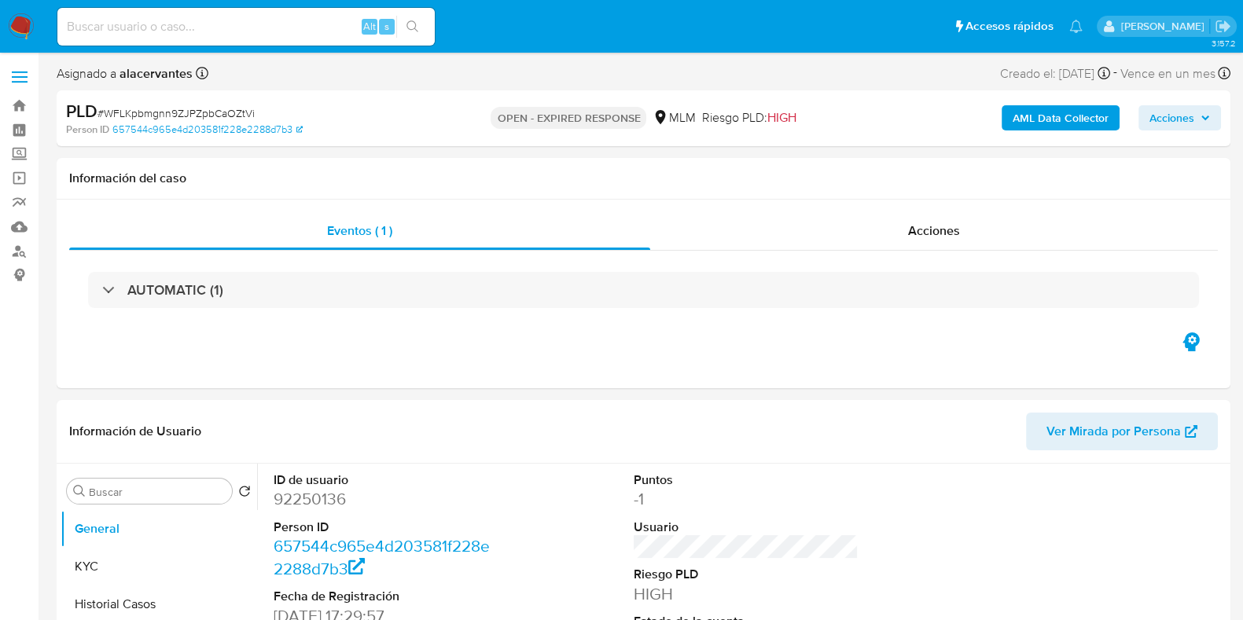
select select "10"
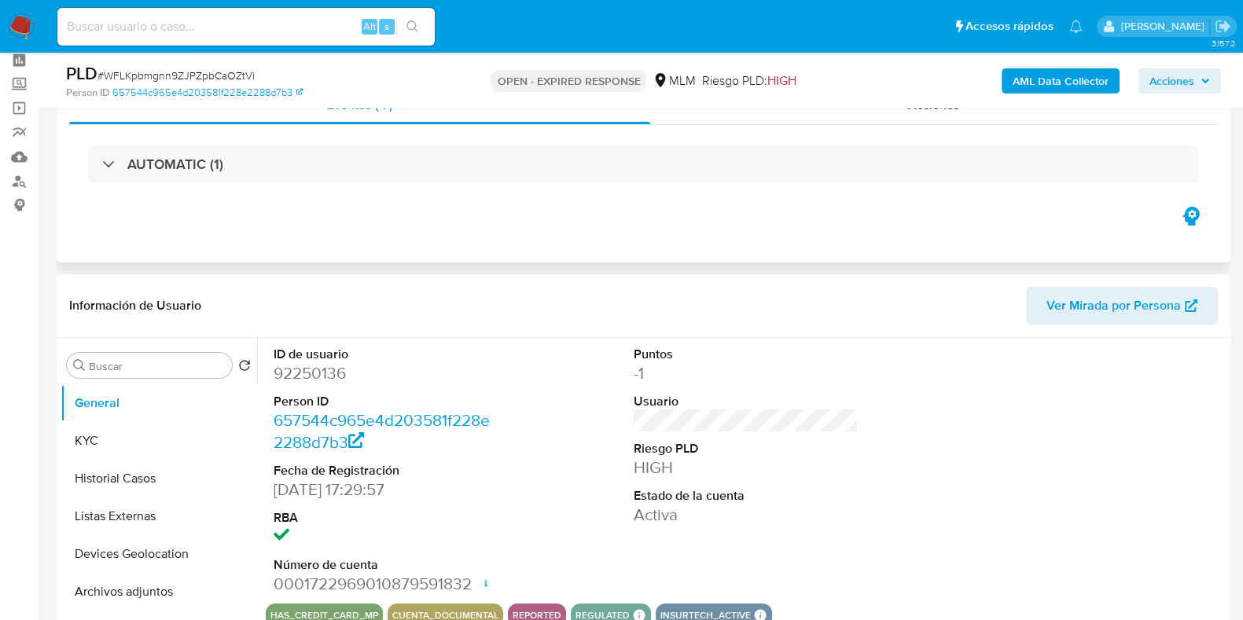
scroll to position [98, 0]
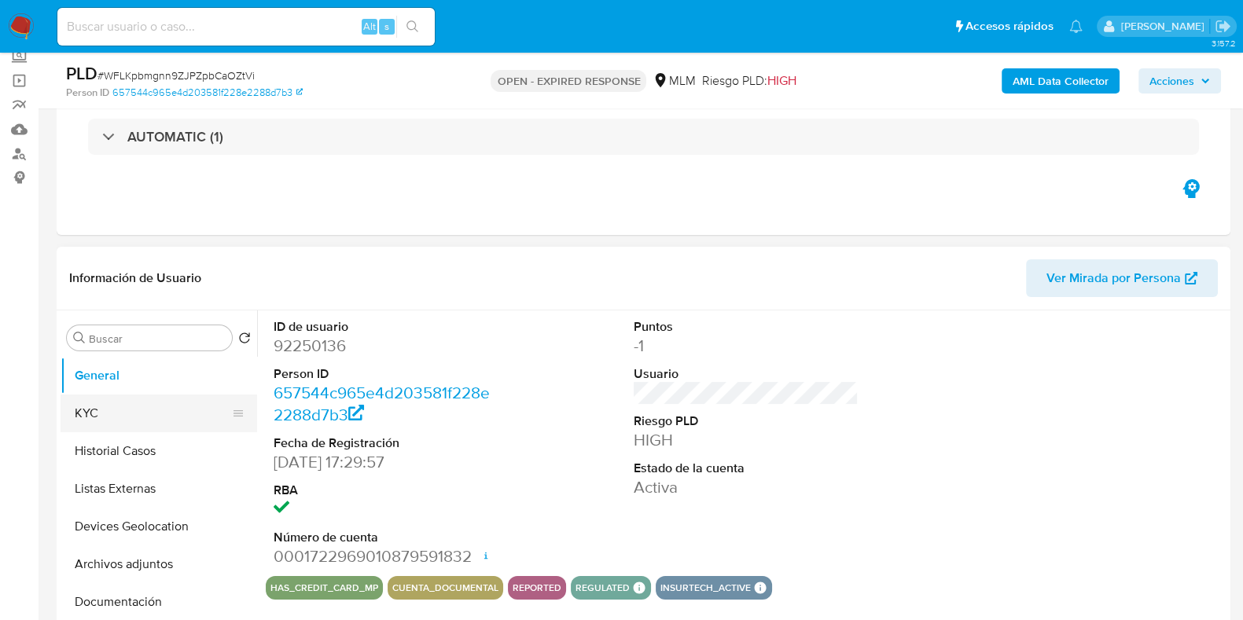
click at [153, 429] on button "KYC" at bounding box center [153, 414] width 184 height 38
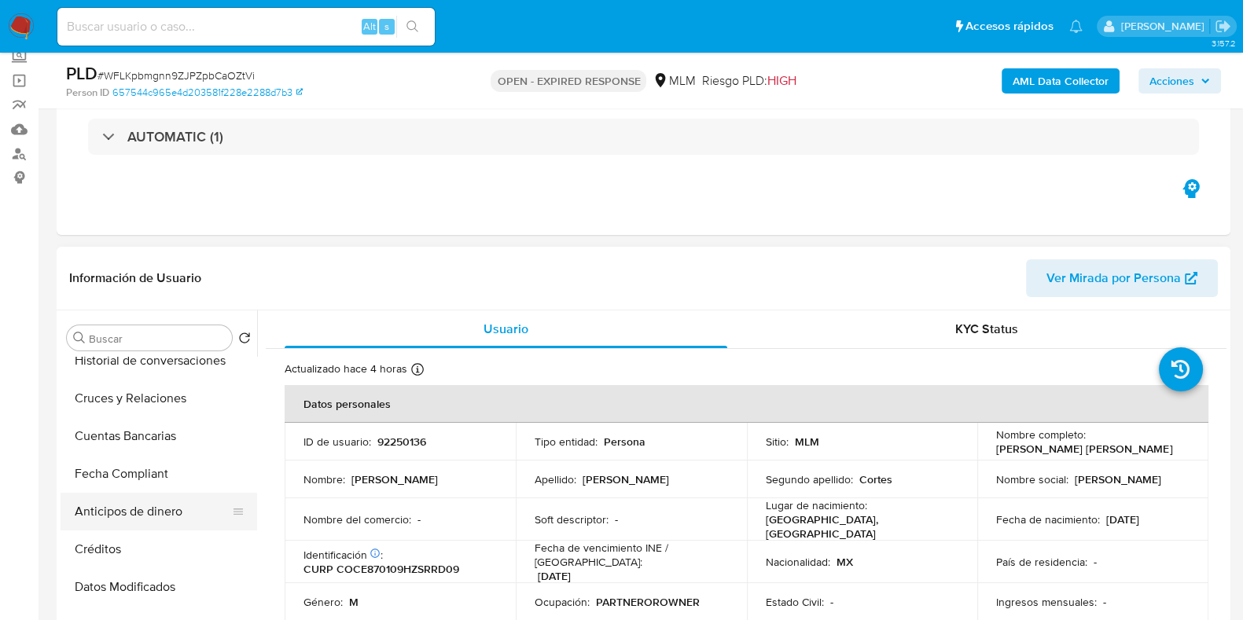
scroll to position [196, 0]
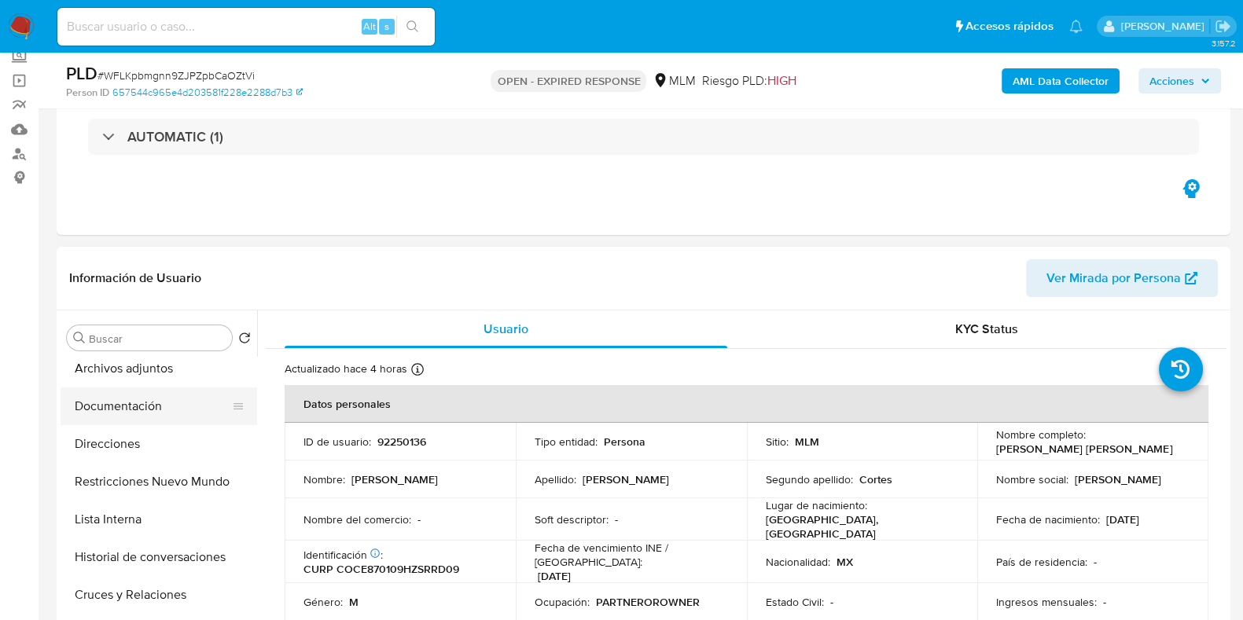
click at [128, 403] on button "Documentación" at bounding box center [153, 407] width 184 height 38
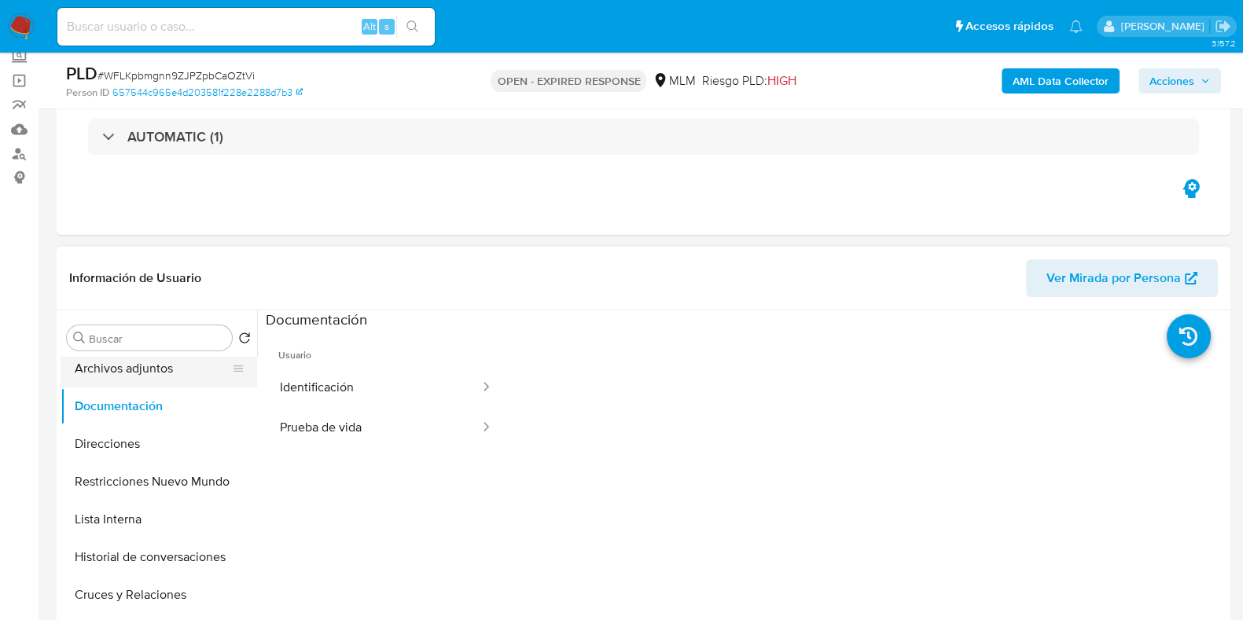
click at [149, 382] on button "Archivos adjuntos" at bounding box center [153, 369] width 184 height 38
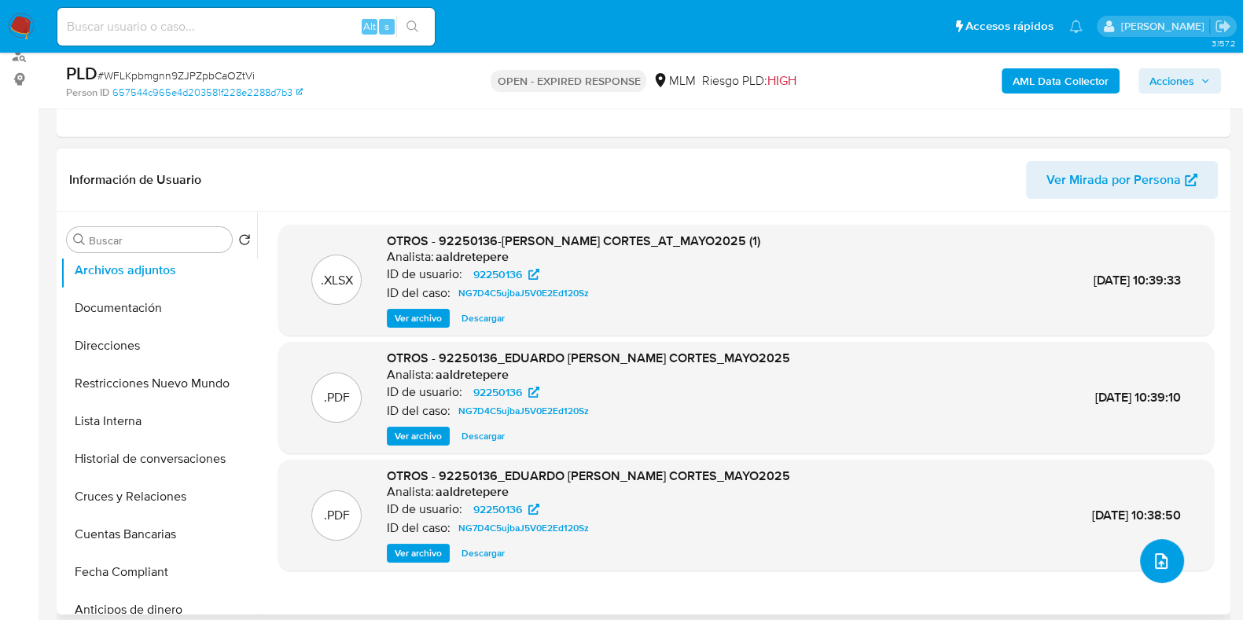
click at [1166, 561] on button "upload-file" at bounding box center [1162, 561] width 44 height 44
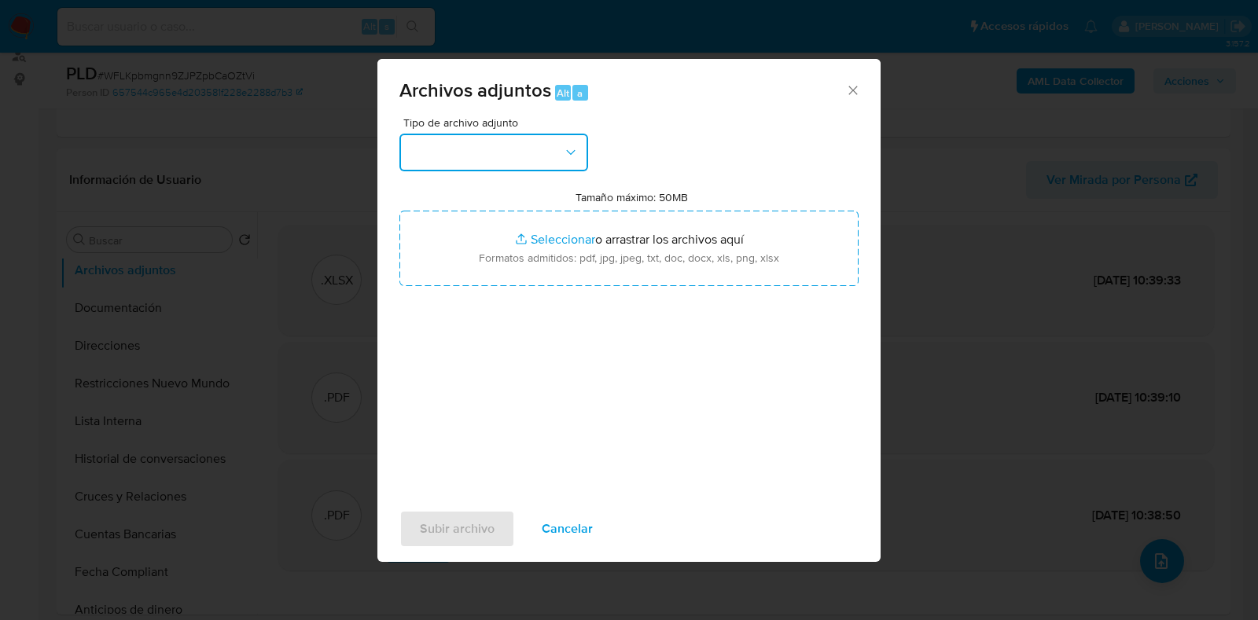
click at [528, 161] on button "button" at bounding box center [493, 153] width 189 height 38
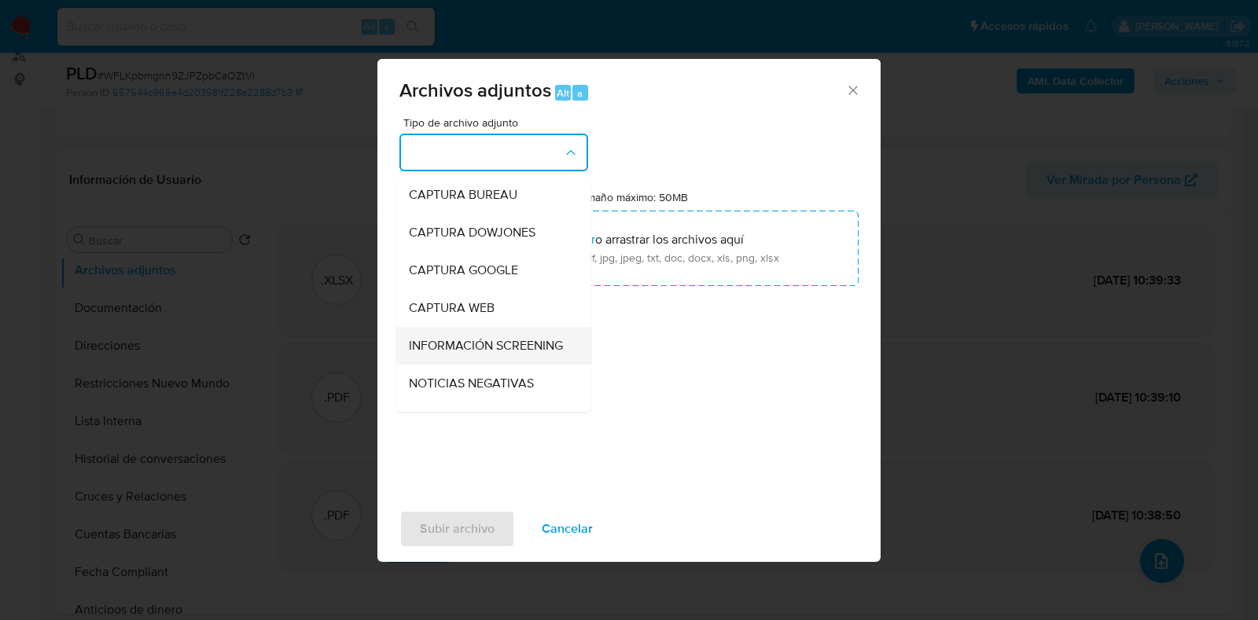
scroll to position [98, 0]
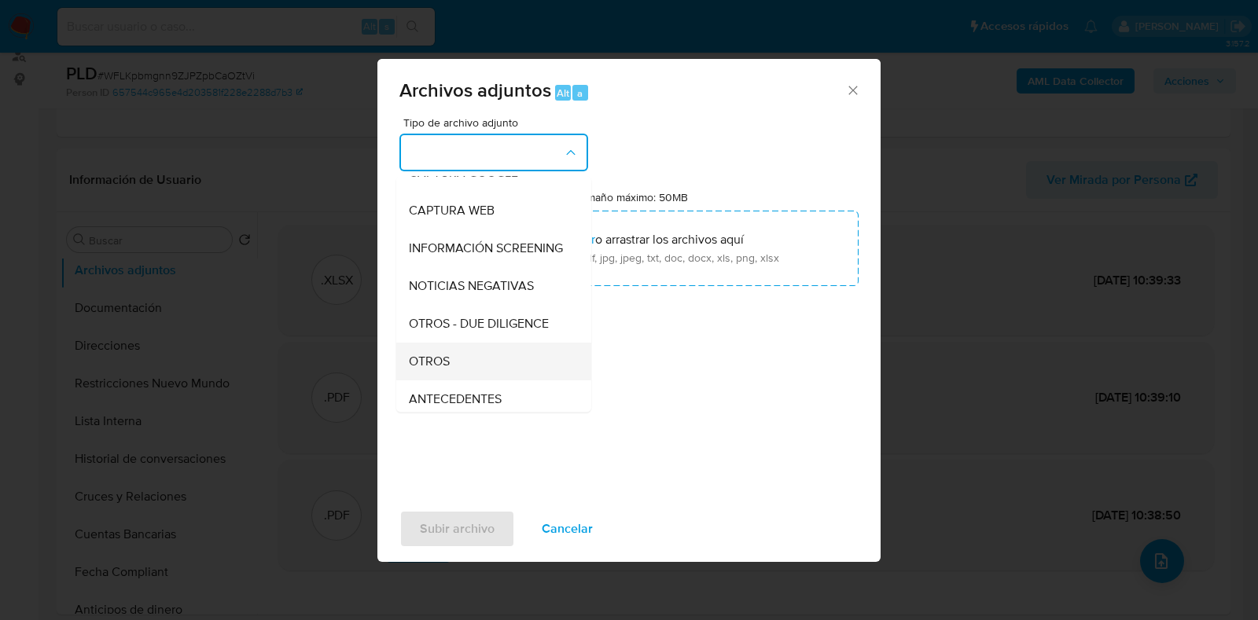
drag, startPoint x: 467, startPoint y: 355, endPoint x: 470, endPoint y: 366, distance: 11.4
click at [470, 366] on ul "CAPTURA BUREAU CAPTURA DOWJONES CAPTURA GOOGLE CAPTURA WEB INFORMACIÓN SCREENIN…" at bounding box center [493, 547] width 195 height 937
click at [470, 371] on div "OTROS" at bounding box center [489, 362] width 160 height 38
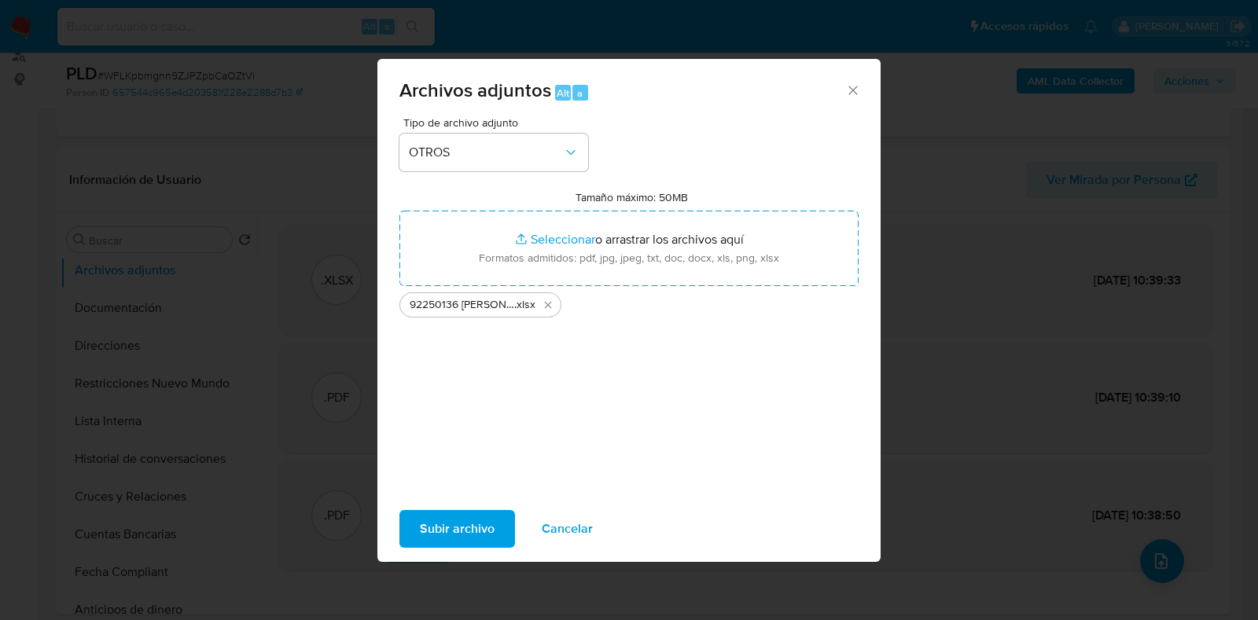
click at [442, 534] on span "Subir archivo" at bounding box center [457, 529] width 75 height 35
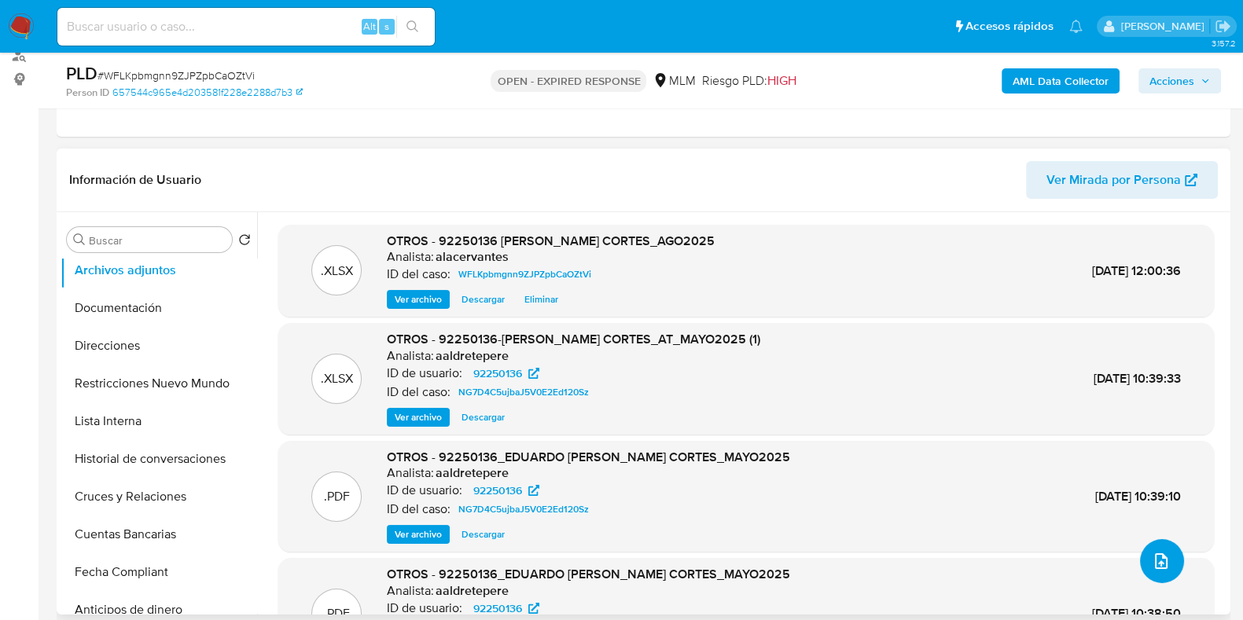
click at [1152, 564] on icon "upload-file" at bounding box center [1161, 561] width 19 height 19
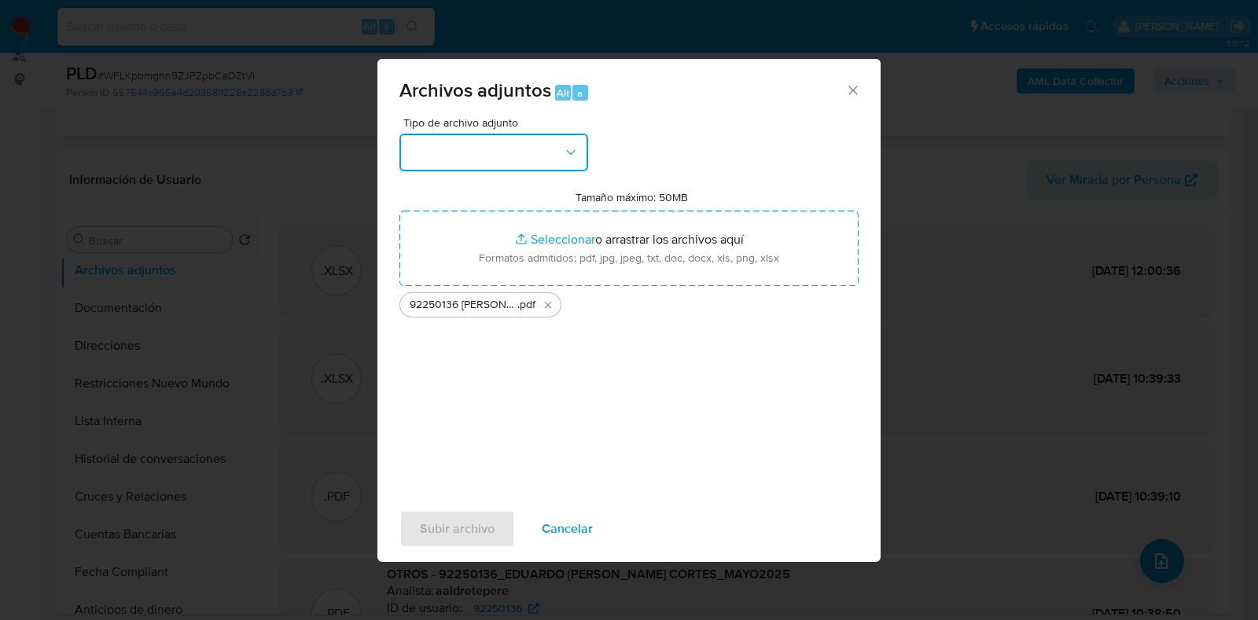
click at [477, 141] on button "button" at bounding box center [493, 153] width 189 height 38
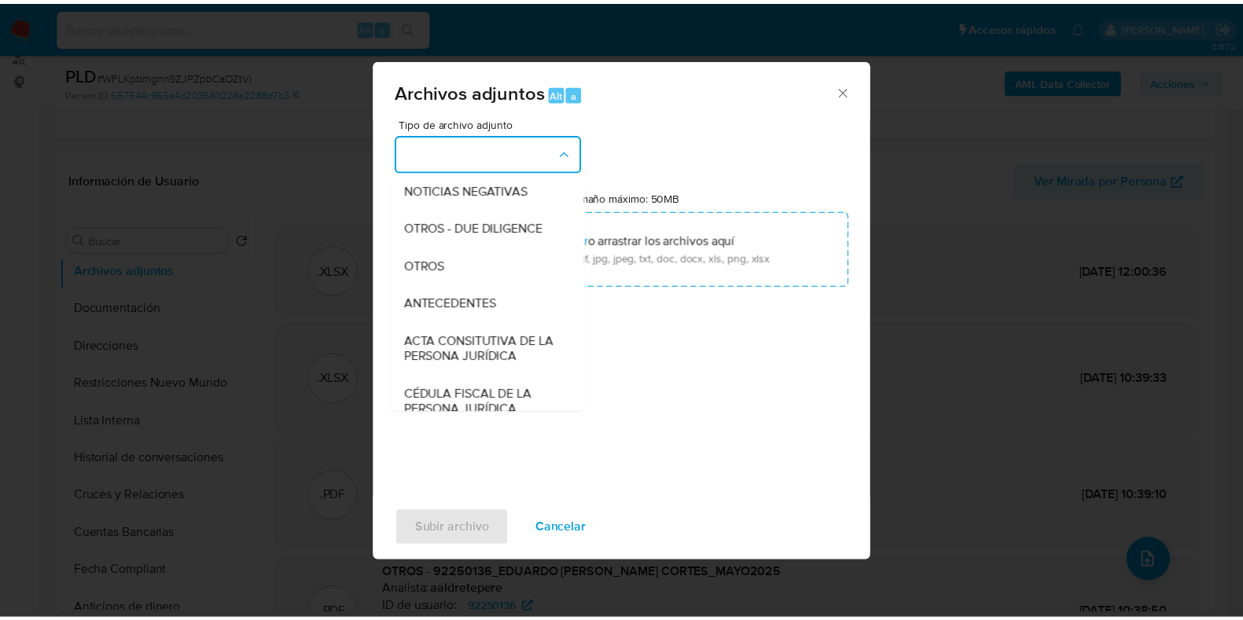
scroll to position [196, 0]
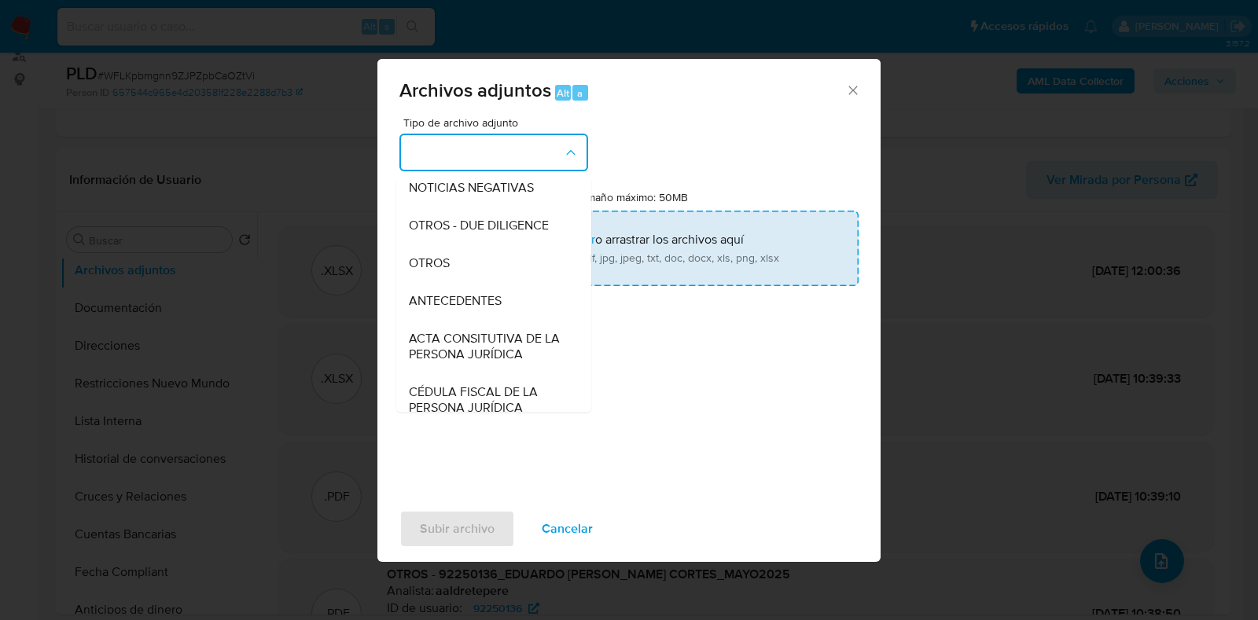
click at [475, 282] on div "OTROS" at bounding box center [489, 264] width 160 height 38
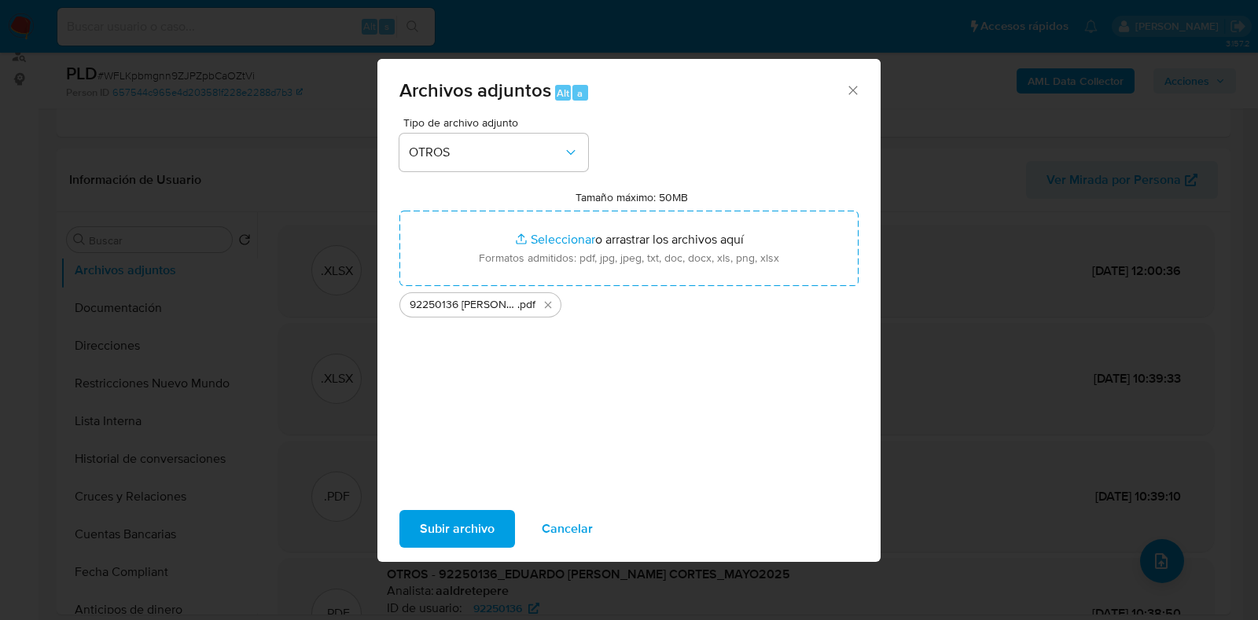
click at [469, 521] on span "Subir archivo" at bounding box center [457, 529] width 75 height 35
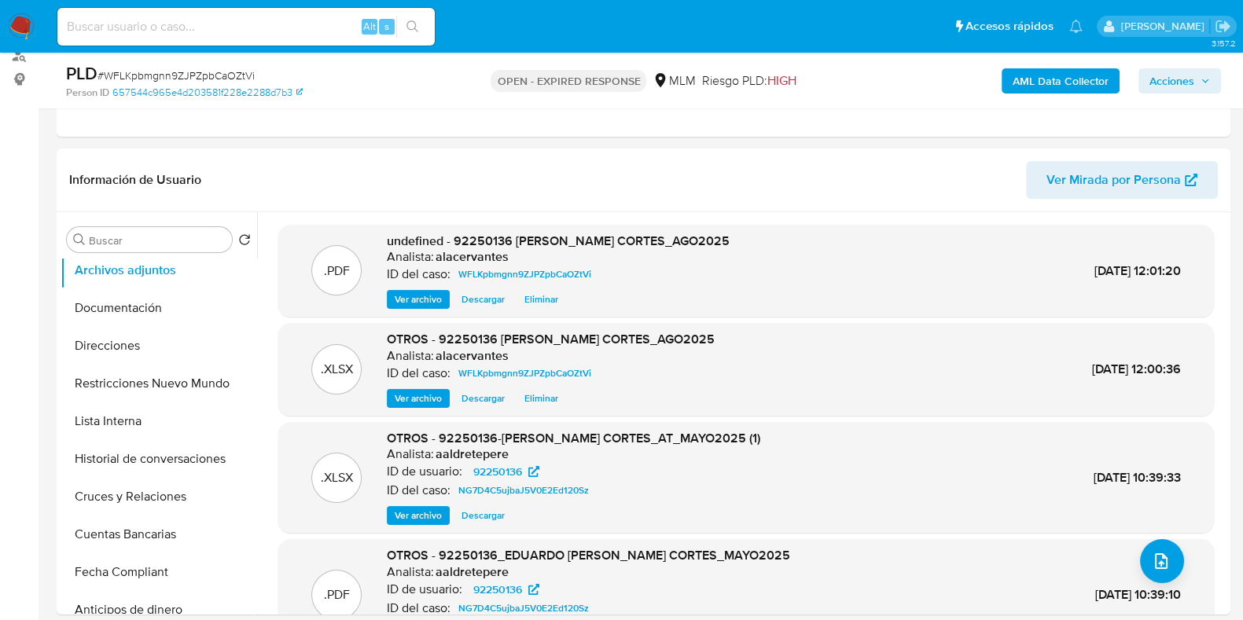
click at [1191, 76] on span "Acciones" at bounding box center [1172, 80] width 45 height 25
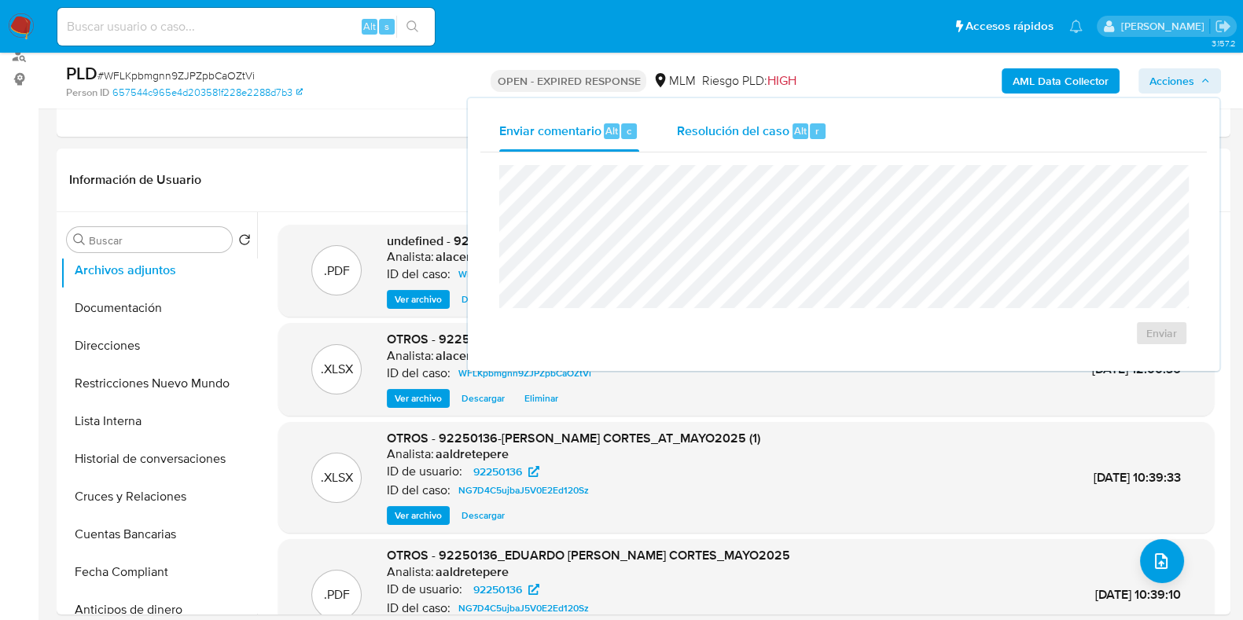
click at [797, 131] on span "Alt" at bounding box center [800, 130] width 13 height 15
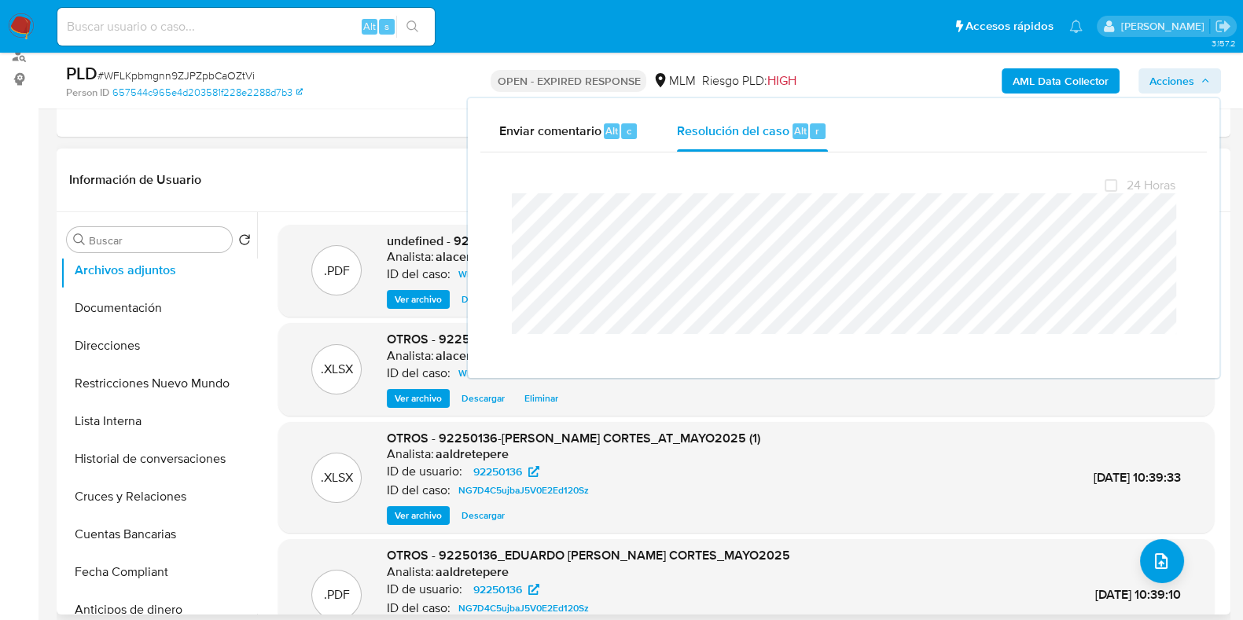
click at [432, 169] on header "Información de Usuario Ver Mirada por Persona" at bounding box center [643, 180] width 1149 height 38
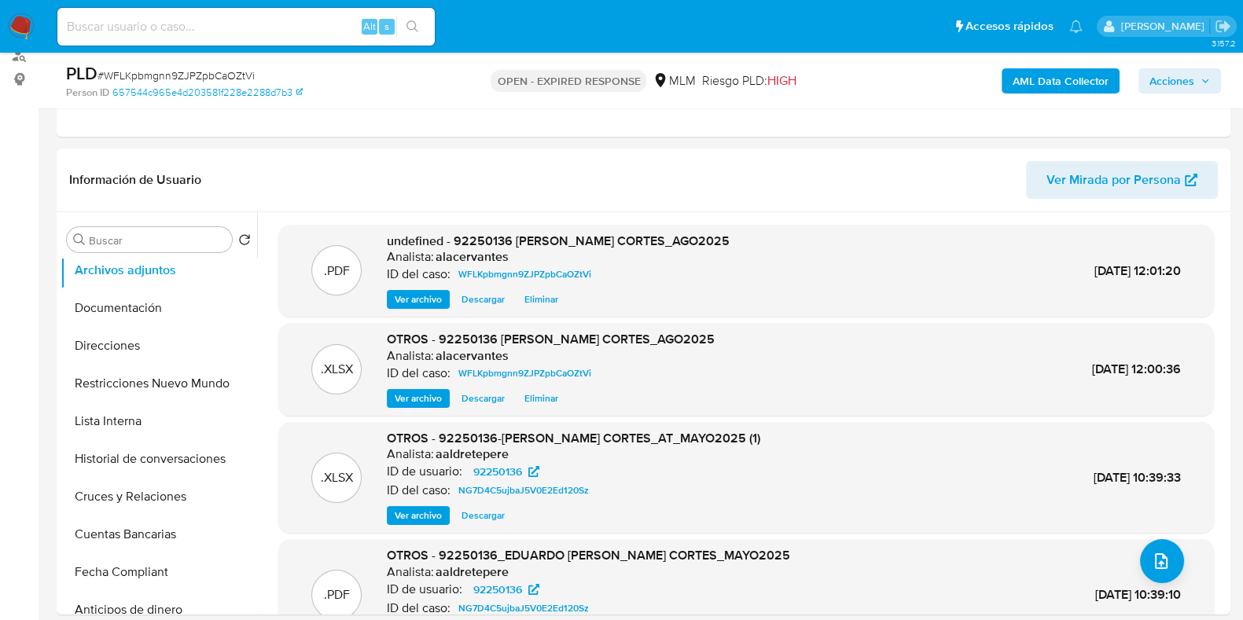
drag, startPoint x: 1180, startPoint y: 81, endPoint x: 985, endPoint y: 95, distance: 194.7
click at [1181, 81] on span "Acciones" at bounding box center [1172, 80] width 45 height 25
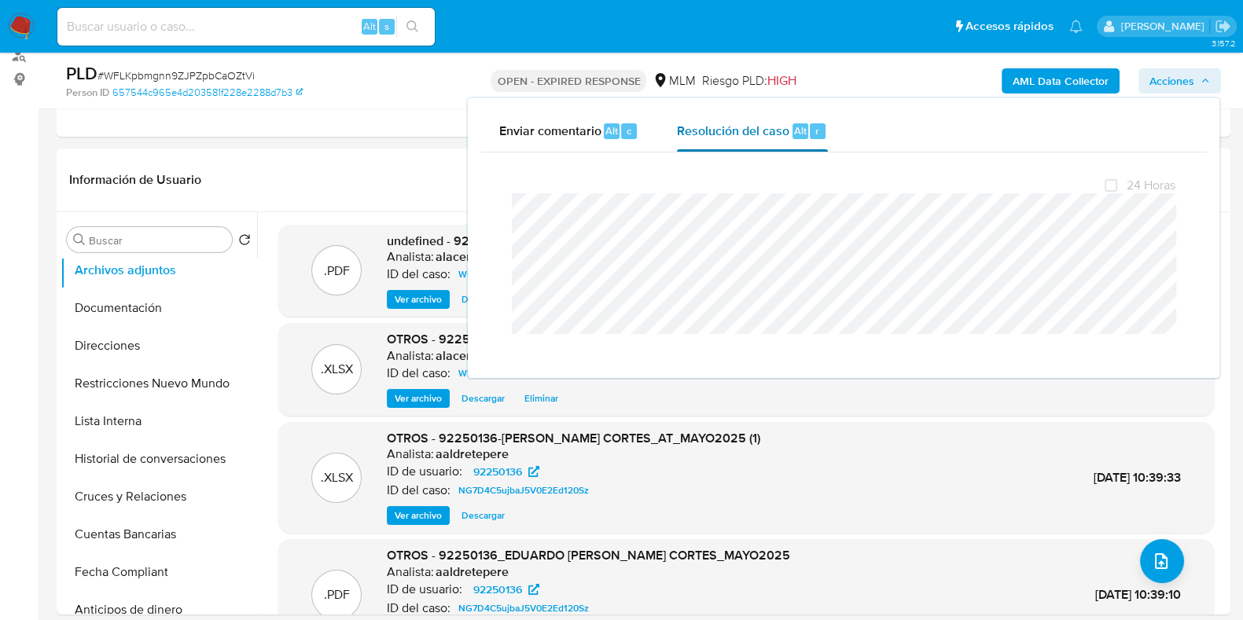
click at [694, 135] on span "Resolución del caso" at bounding box center [733, 130] width 112 height 18
click at [377, 170] on header "Información de Usuario Ver Mirada por Persona" at bounding box center [643, 180] width 1149 height 38
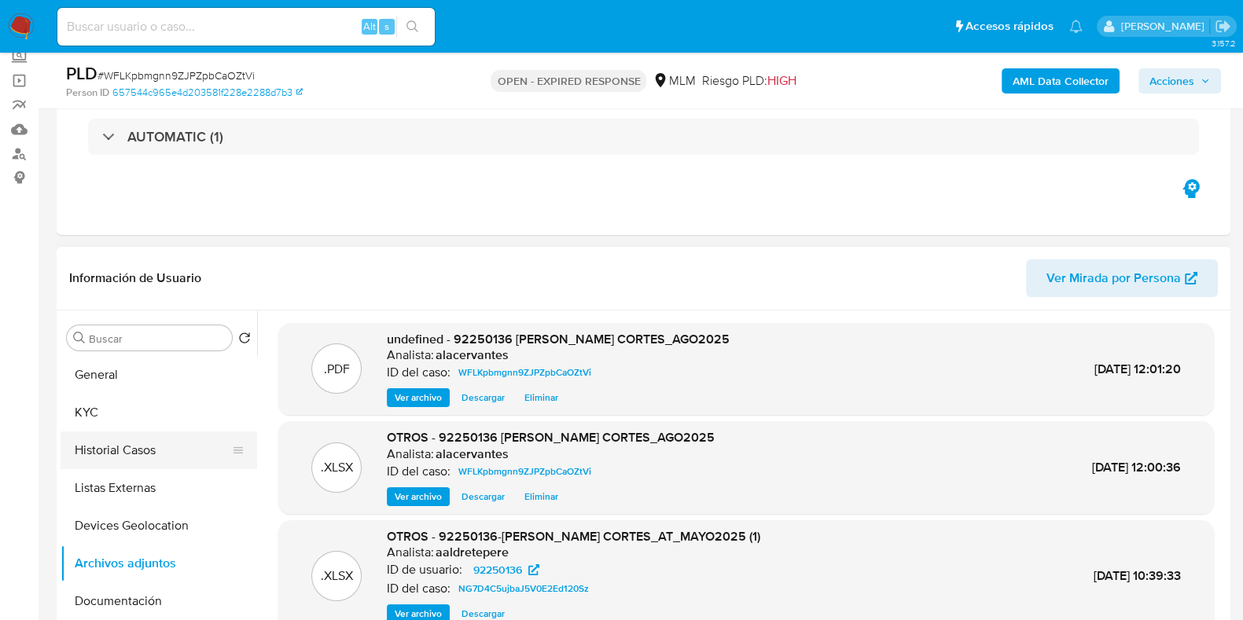
scroll to position [0, 0]
click at [146, 422] on button "KYC" at bounding box center [153, 414] width 184 height 38
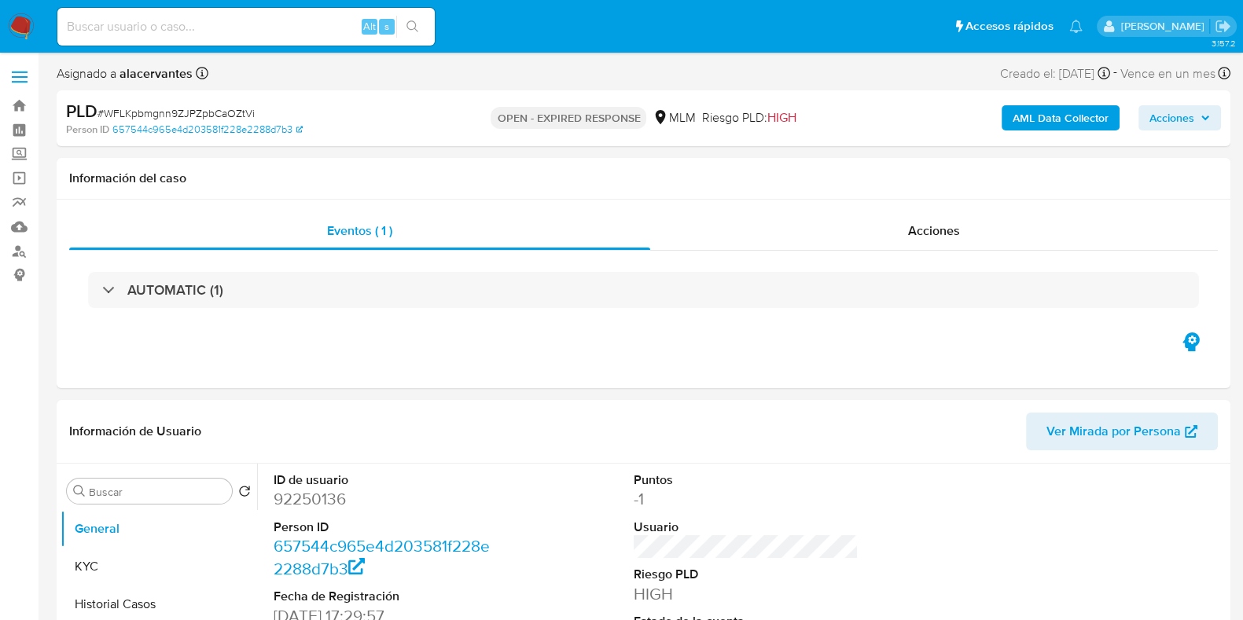
select select "10"
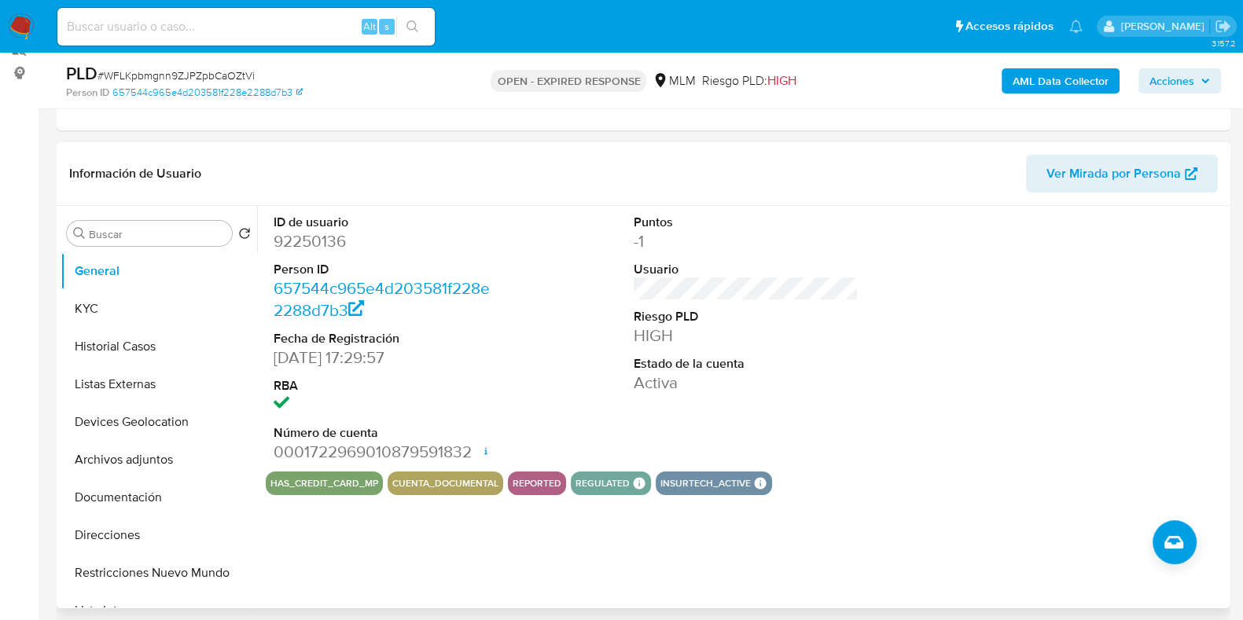
scroll to position [392, 0]
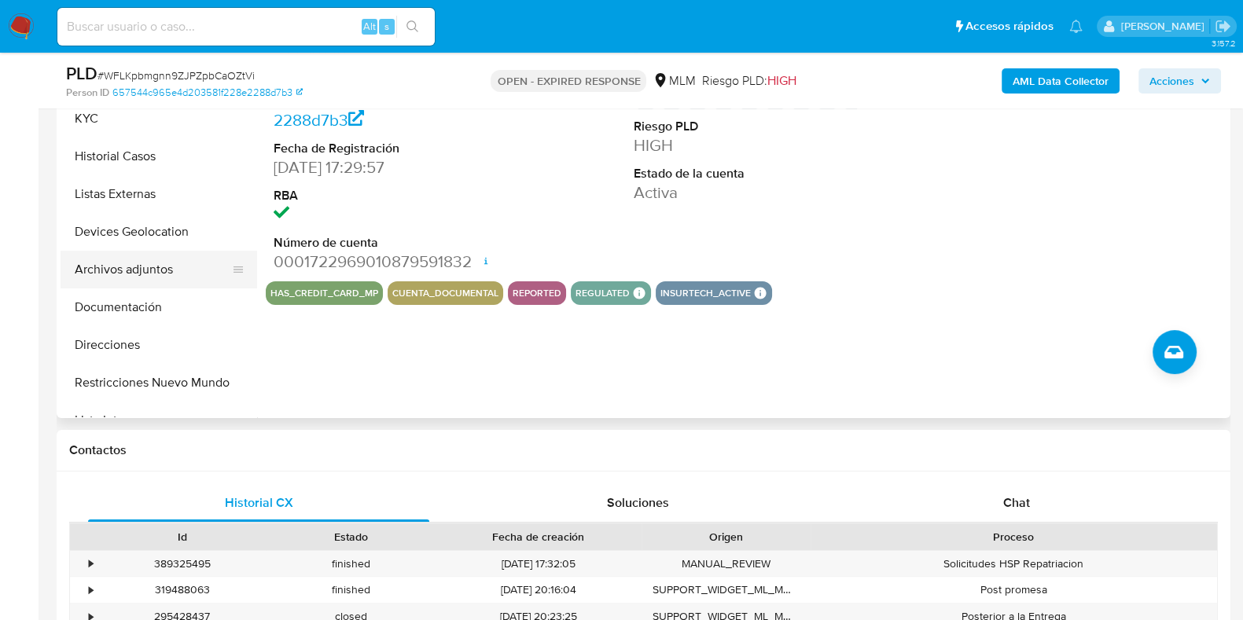
click at [156, 282] on button "Archivos adjuntos" at bounding box center [153, 270] width 184 height 38
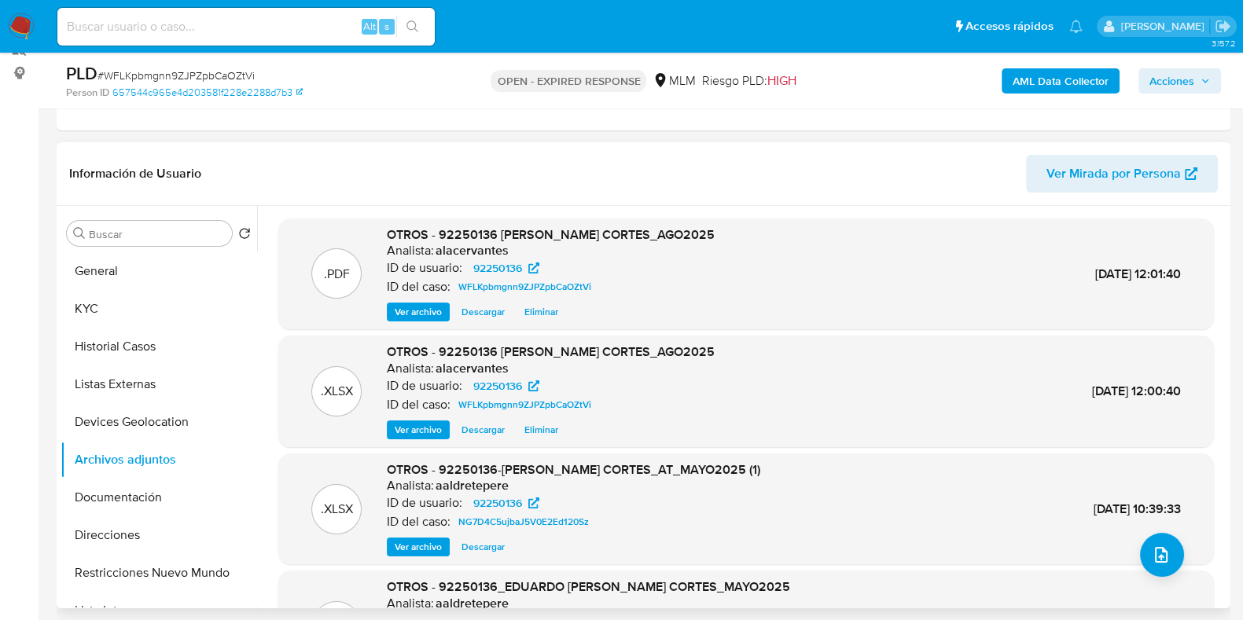
scroll to position [196, 0]
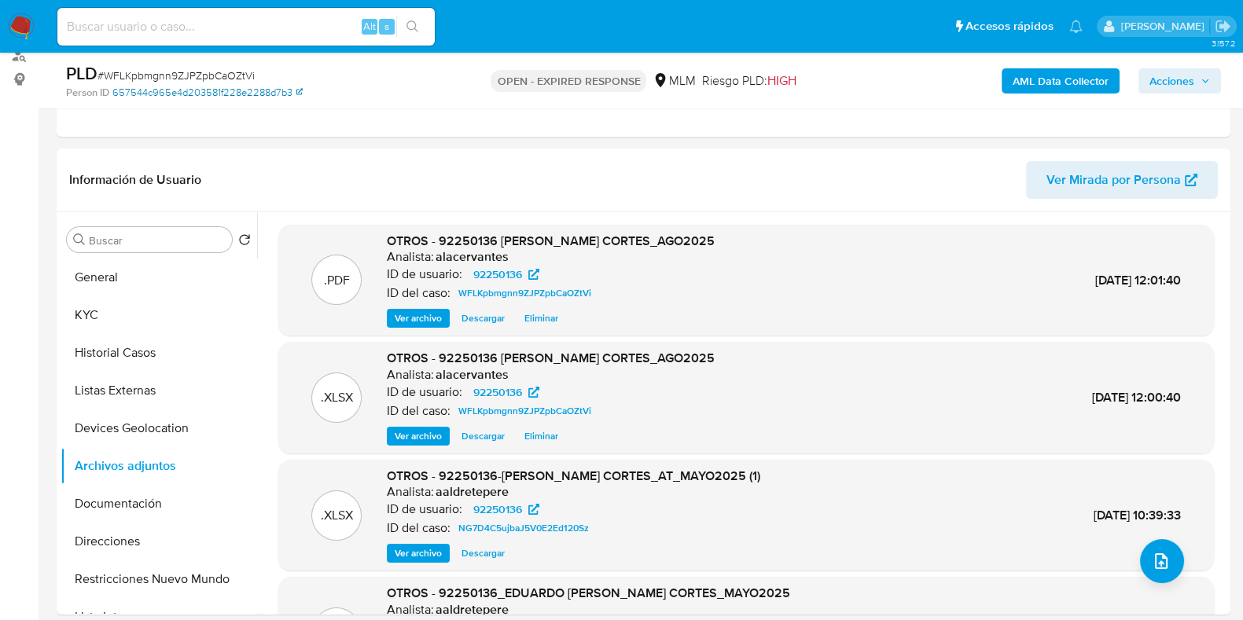
click at [249, 86] on link "657544c965e4d203581f228e2288d7b3" at bounding box center [207, 93] width 190 height 14
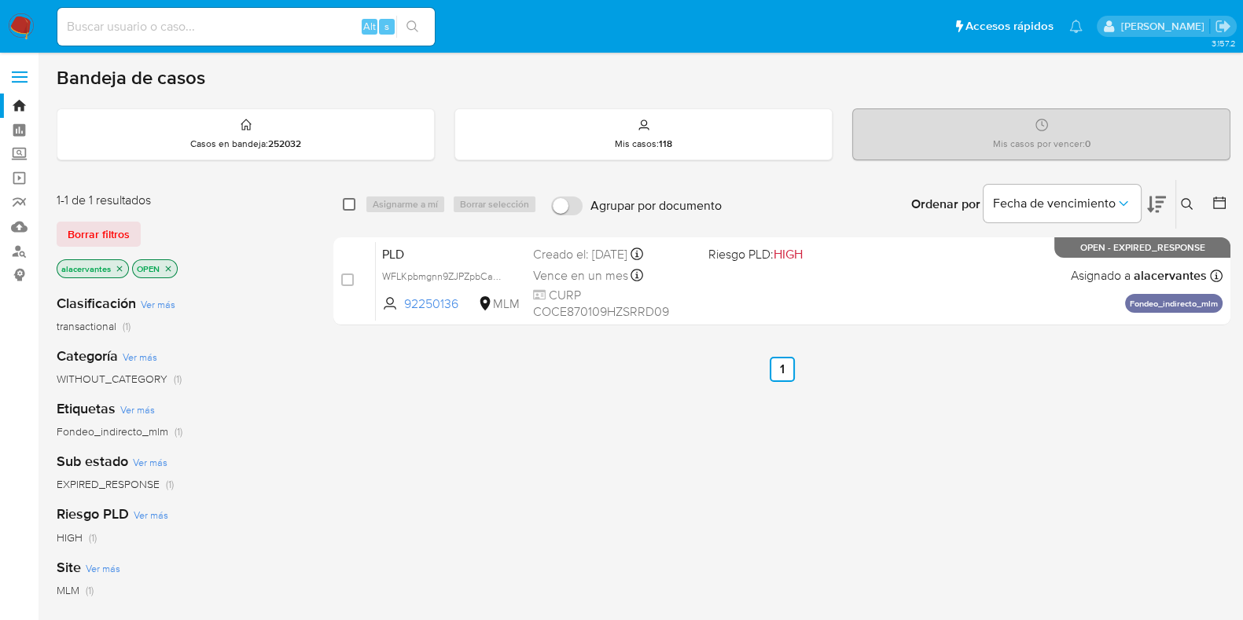
click at [351, 203] on input "checkbox" at bounding box center [349, 204] width 13 height 13
checkbox input "true"
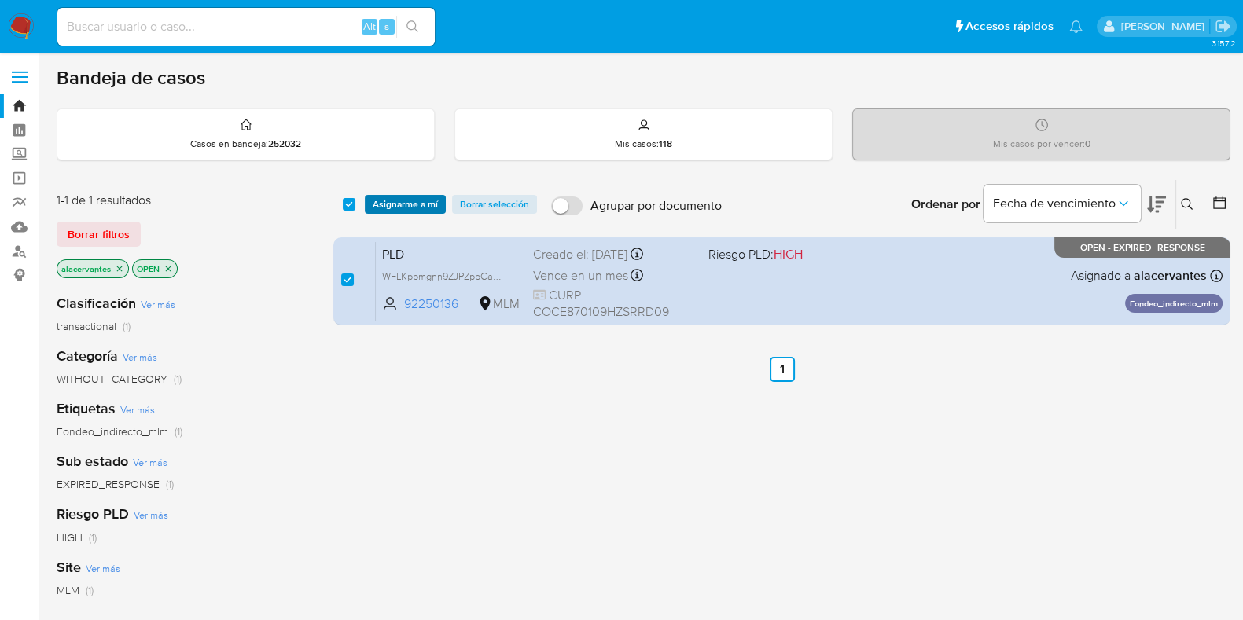
click at [382, 205] on span "Asignarme a mí" at bounding box center [405, 205] width 65 height 16
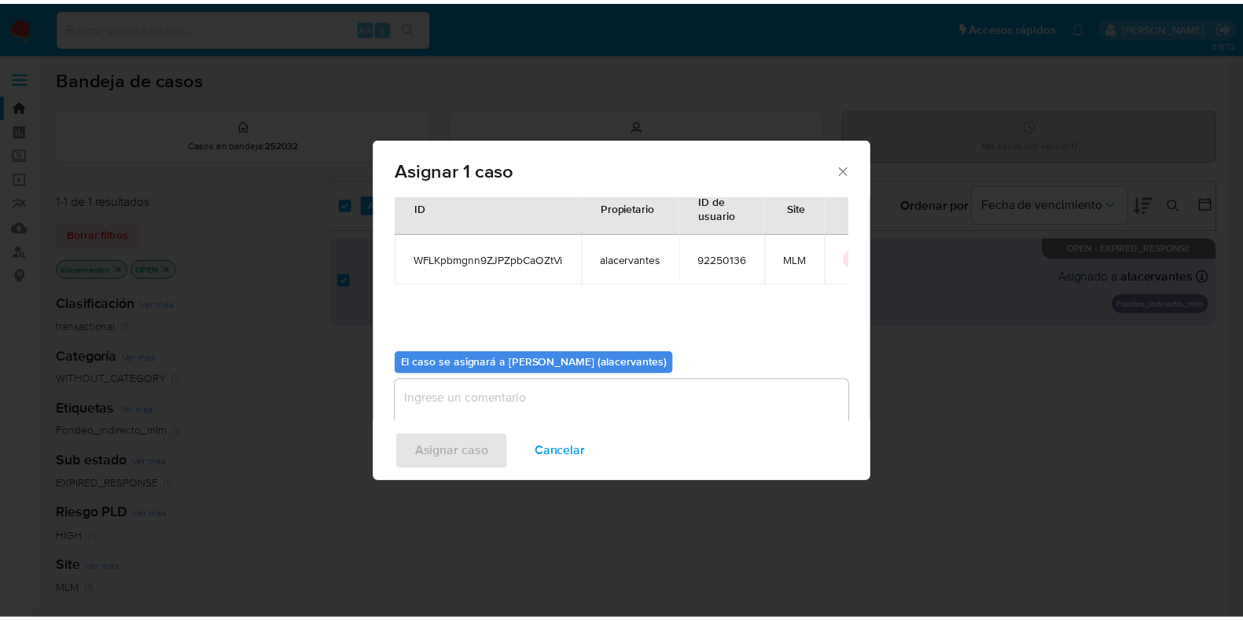
scroll to position [81, 0]
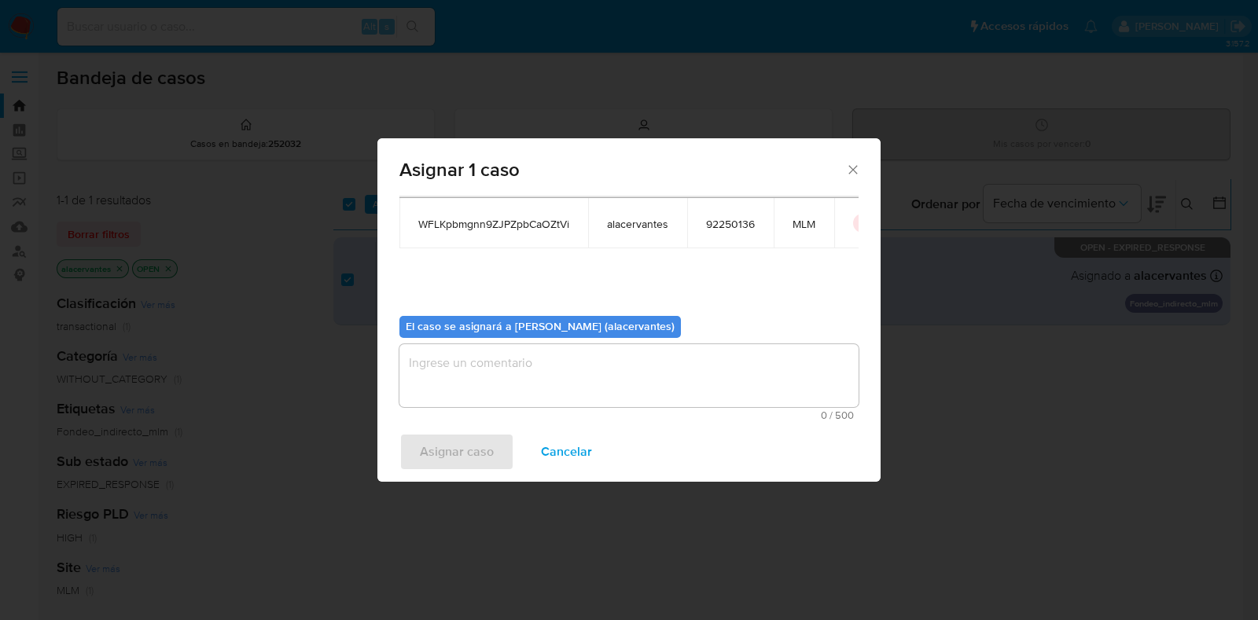
click at [527, 361] on textarea "assign-modal" at bounding box center [628, 375] width 459 height 63
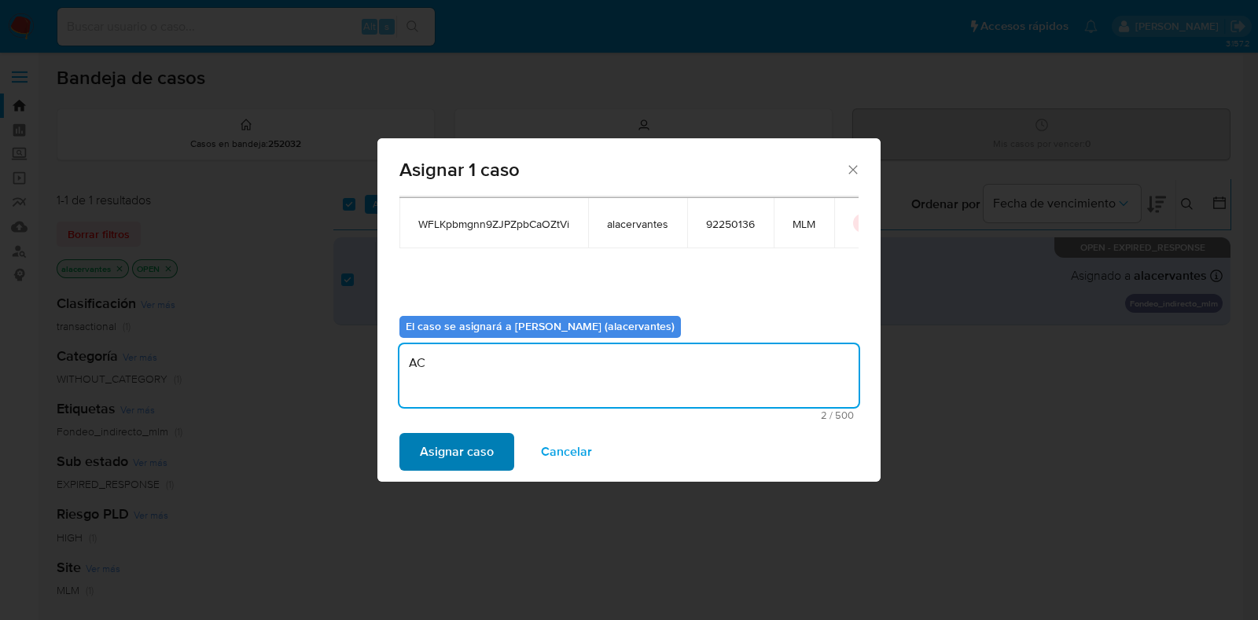
type textarea "AC"
click at [467, 446] on span "Asignar caso" at bounding box center [457, 452] width 74 height 35
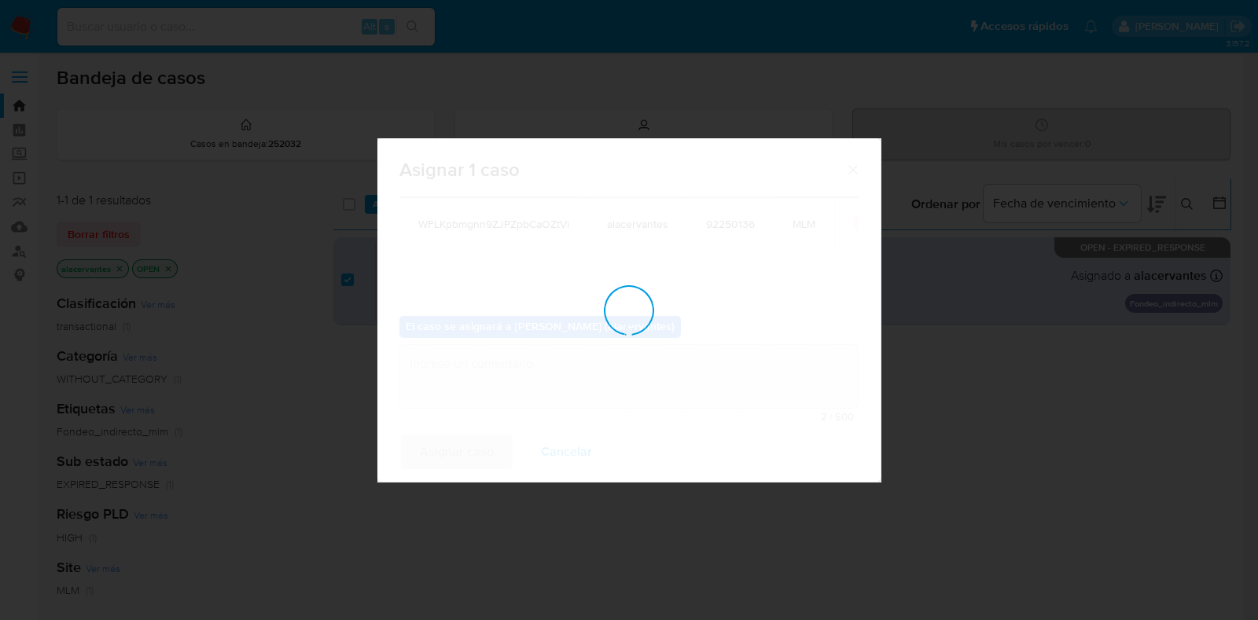
checkbox input "false"
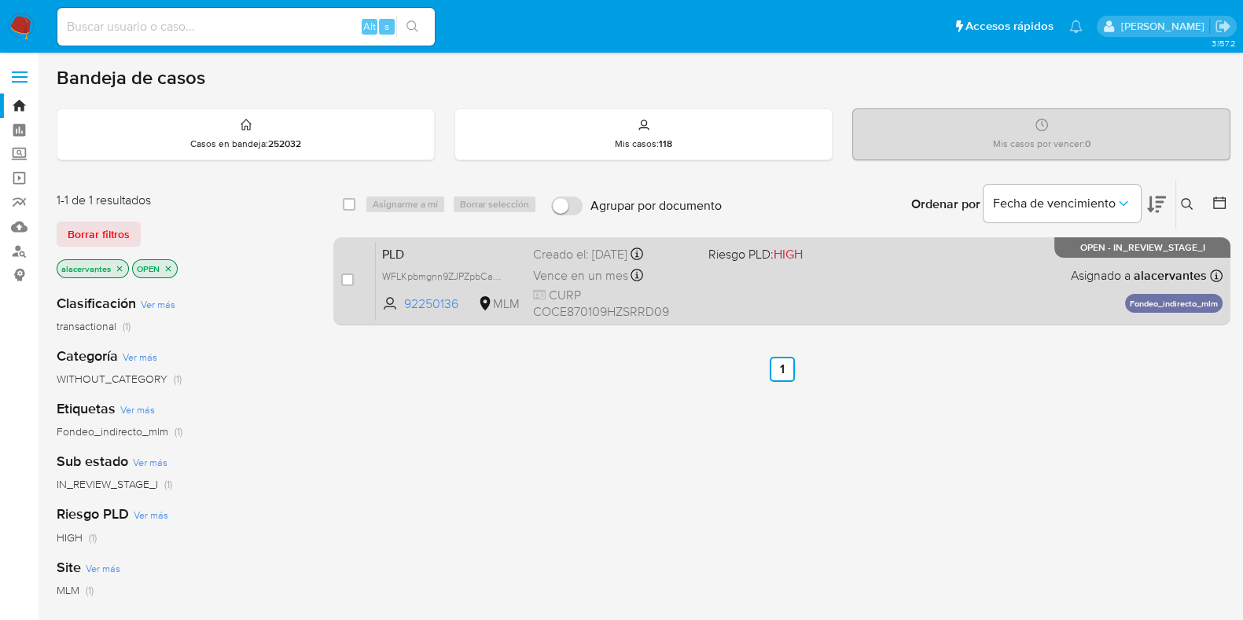
click at [821, 307] on div "PLD WFLKpbmgnn9ZJPZpbCaOZtVi 92250136 MLM Riesgo PLD: HIGH Creado el: 12/08/202…" at bounding box center [799, 280] width 847 height 79
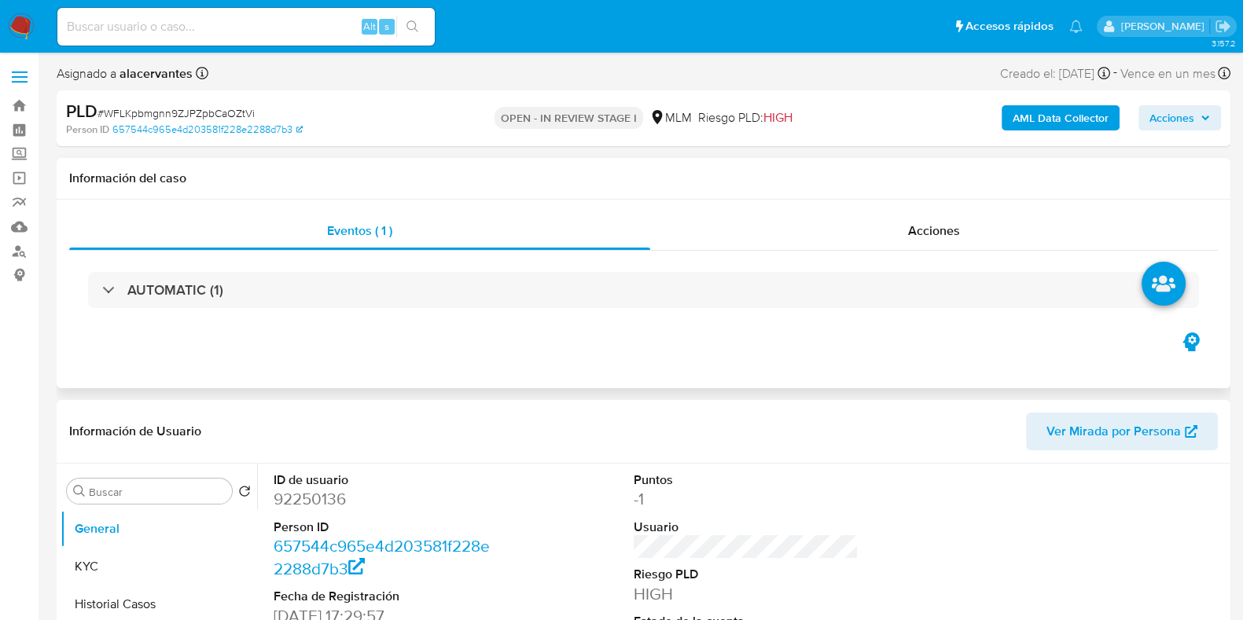
select select "10"
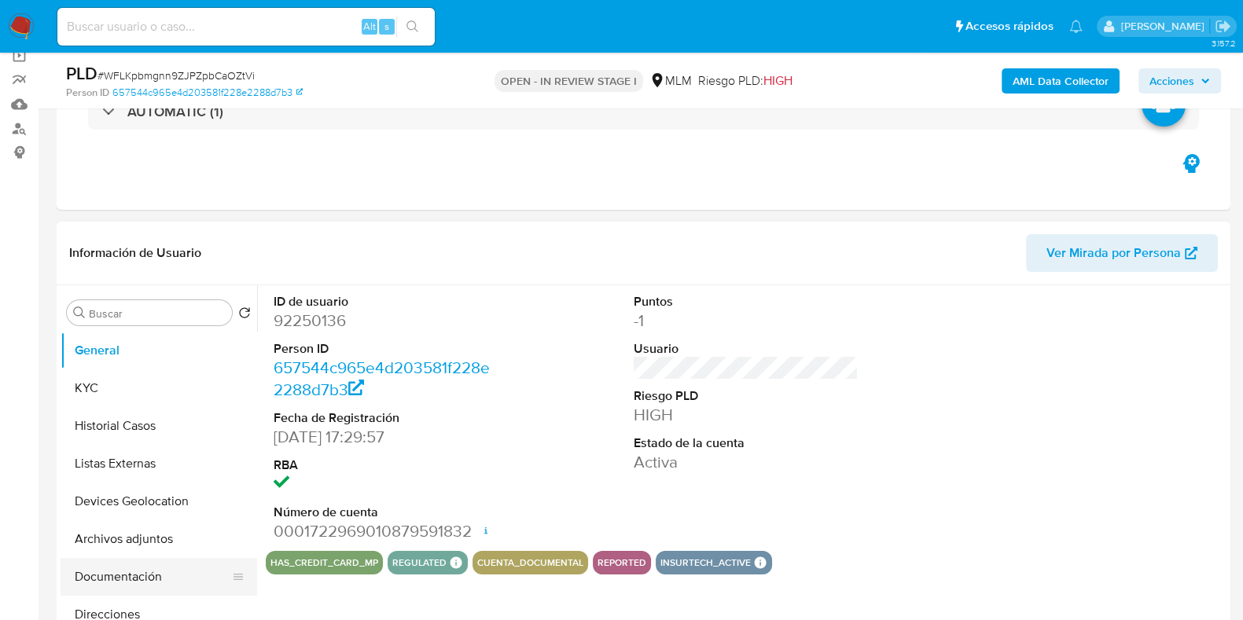
scroll to position [196, 0]
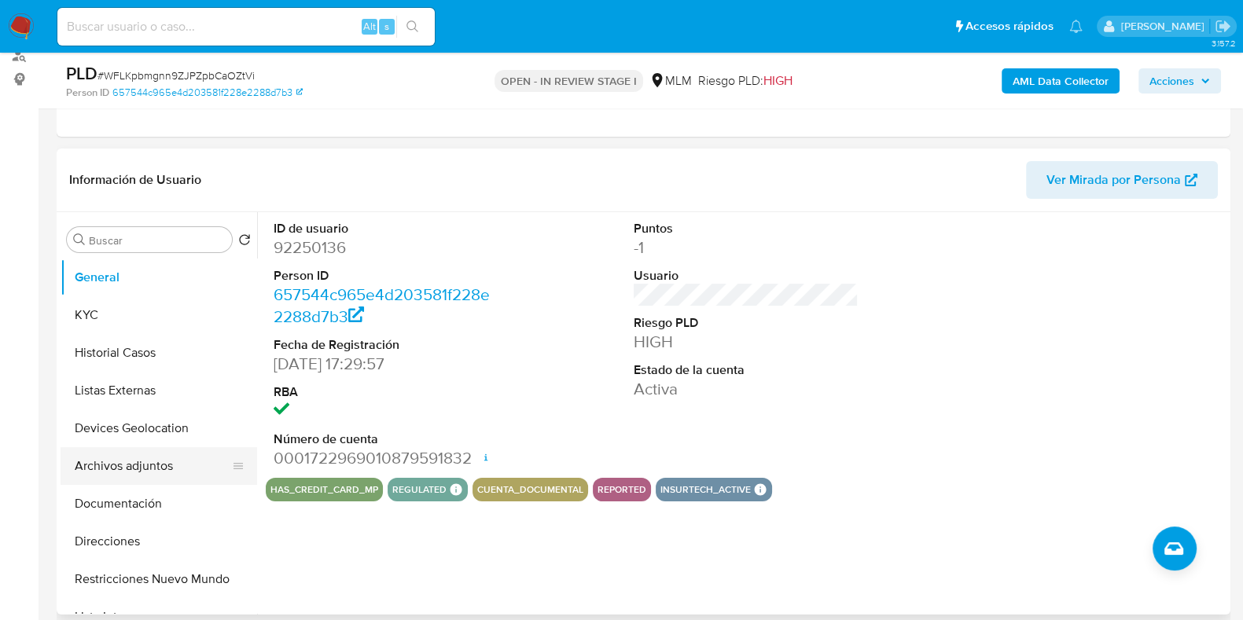
click at [145, 466] on button "Archivos adjuntos" at bounding box center [153, 466] width 184 height 38
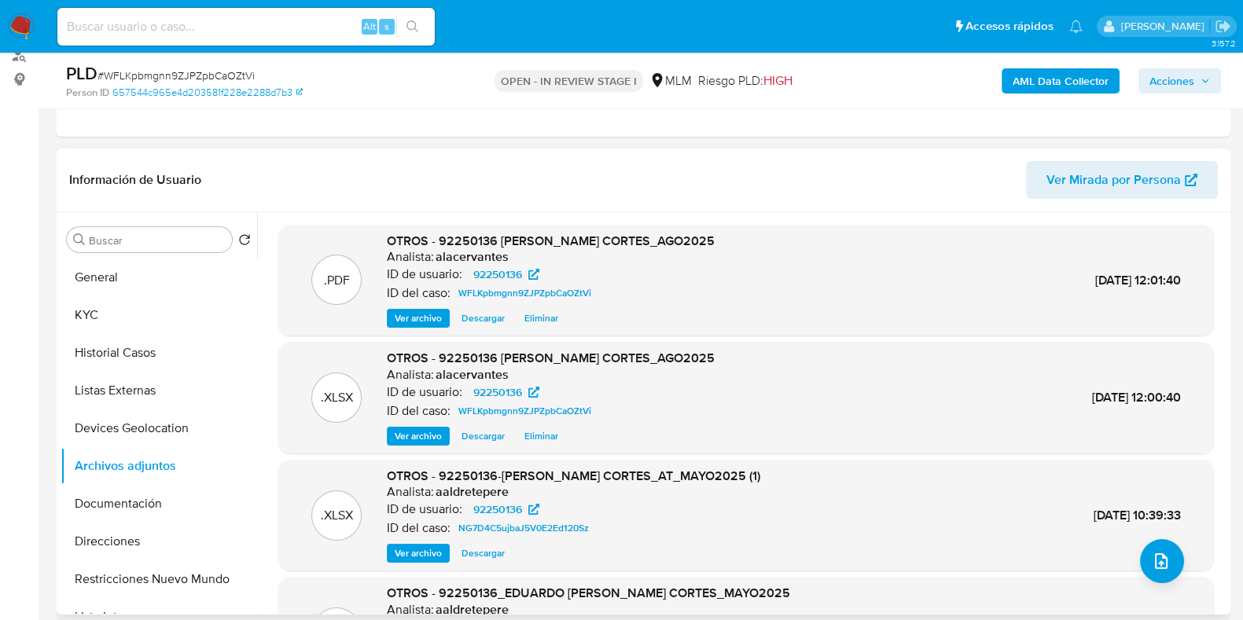
click at [425, 324] on span "Ver archivo" at bounding box center [418, 319] width 47 height 16
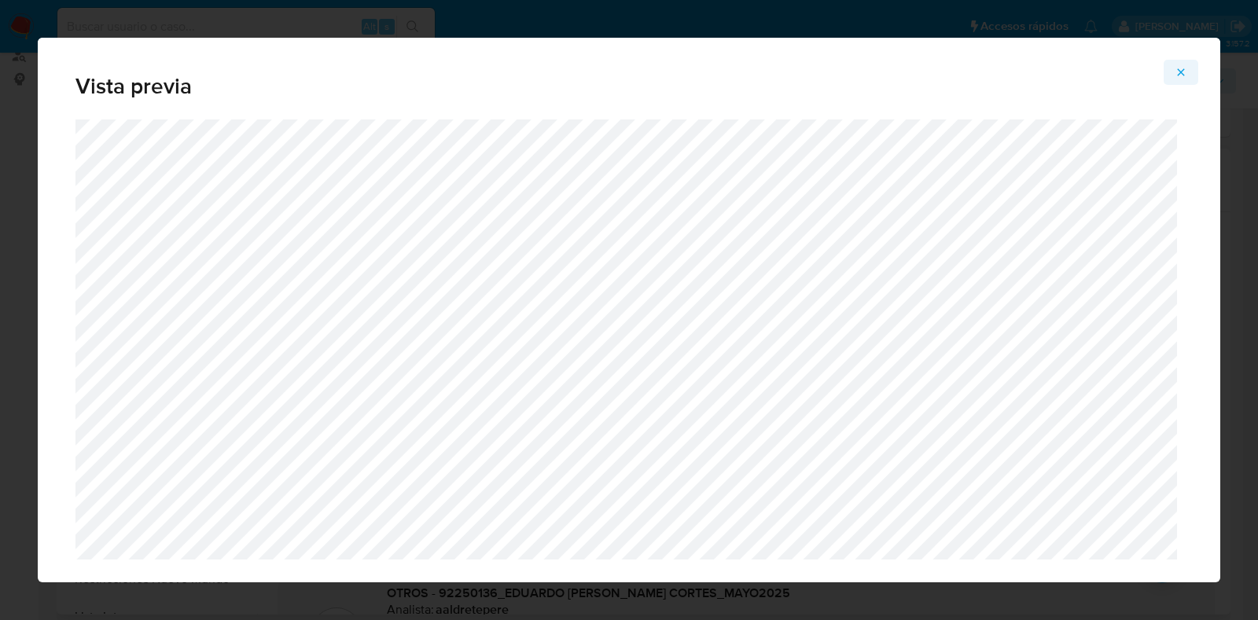
click at [1179, 75] on icon "Attachment preview" at bounding box center [1181, 71] width 7 height 7
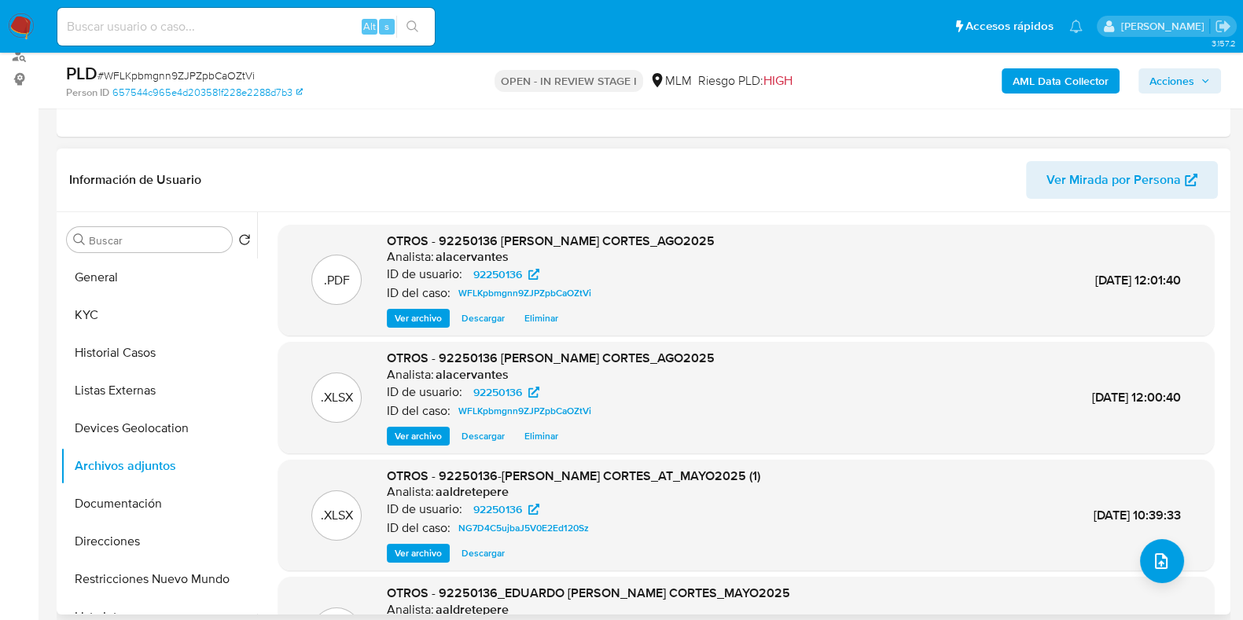
click at [1174, 75] on span "Acciones" at bounding box center [1172, 80] width 45 height 25
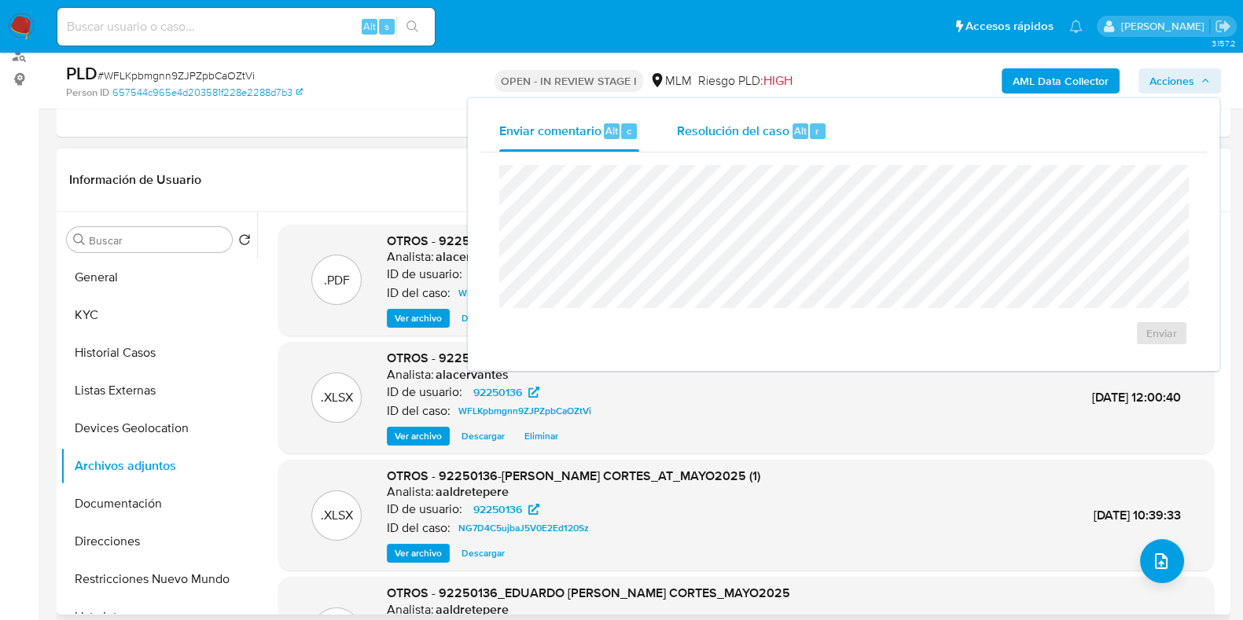
click at [739, 131] on span "Resolución del caso" at bounding box center [733, 130] width 112 height 18
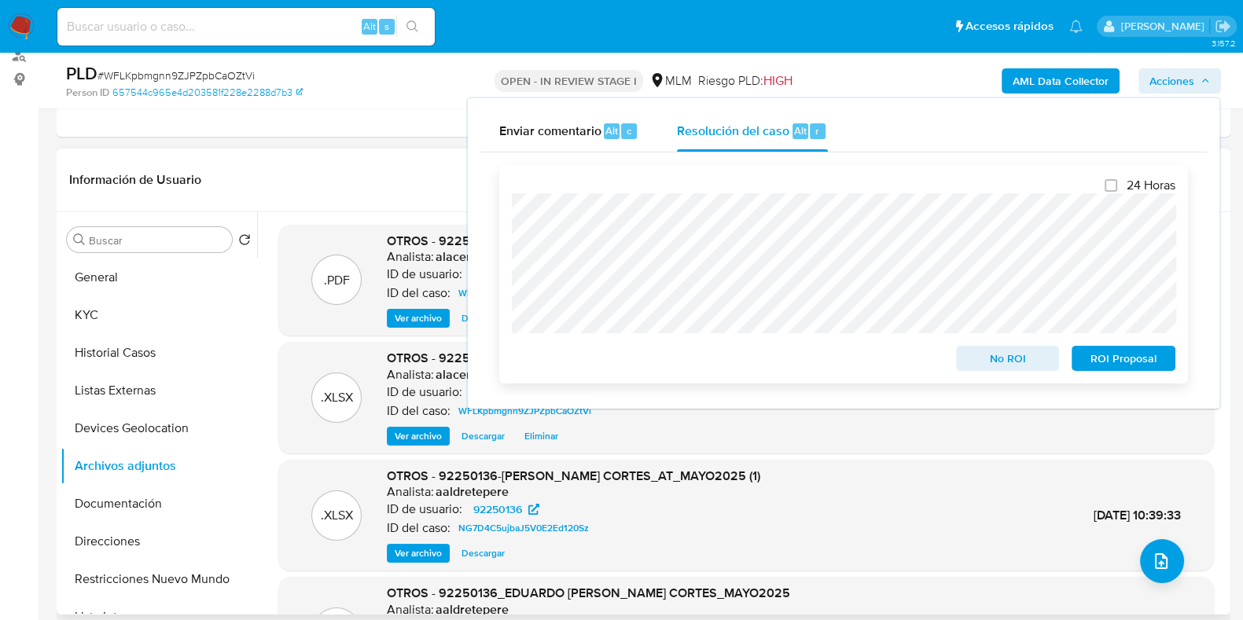
scroll to position [98, 0]
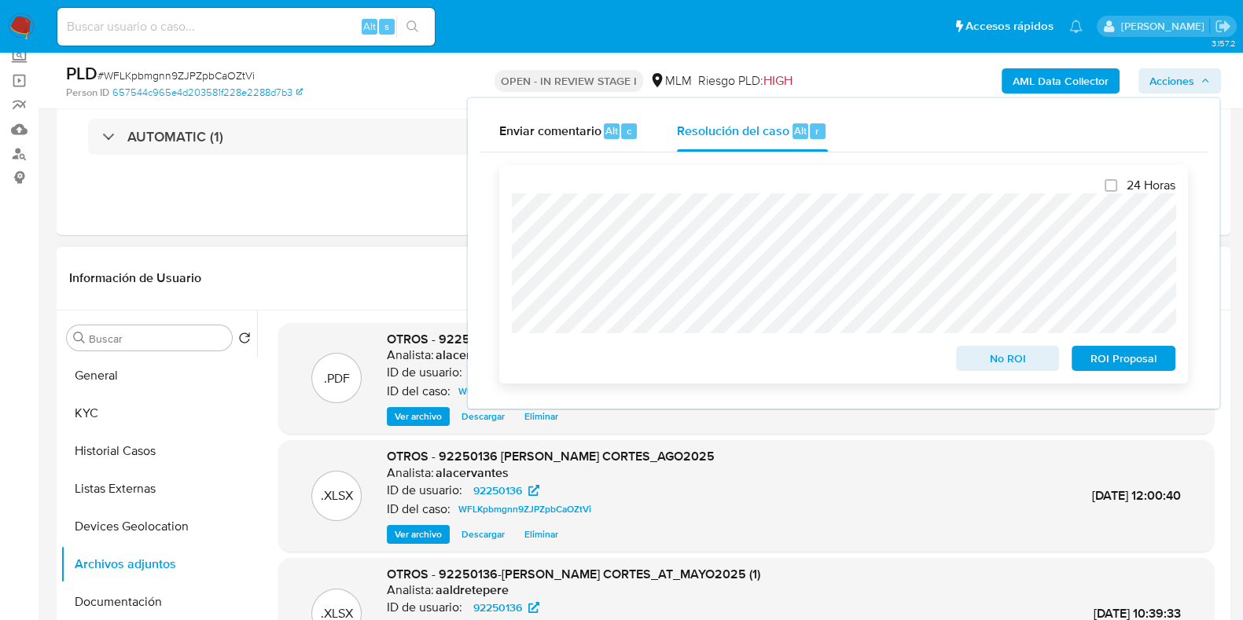
click at [1132, 366] on span "ROI Proposal" at bounding box center [1124, 359] width 82 height 22
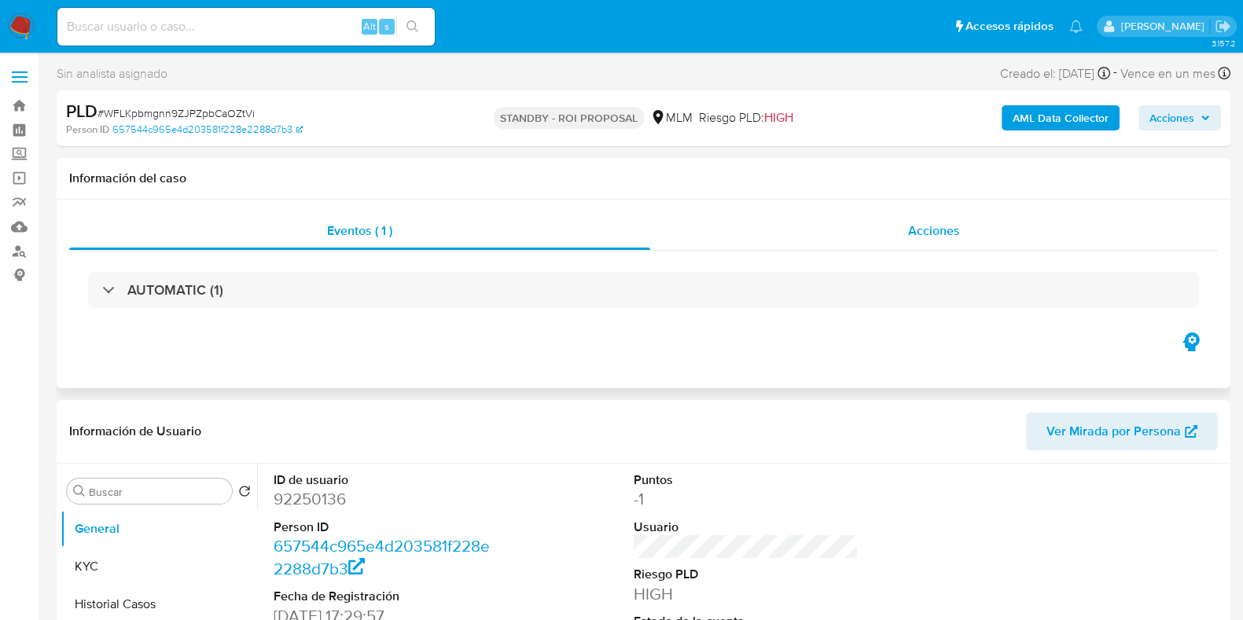
select select "10"
click at [971, 238] on div "Acciones" at bounding box center [934, 231] width 568 height 38
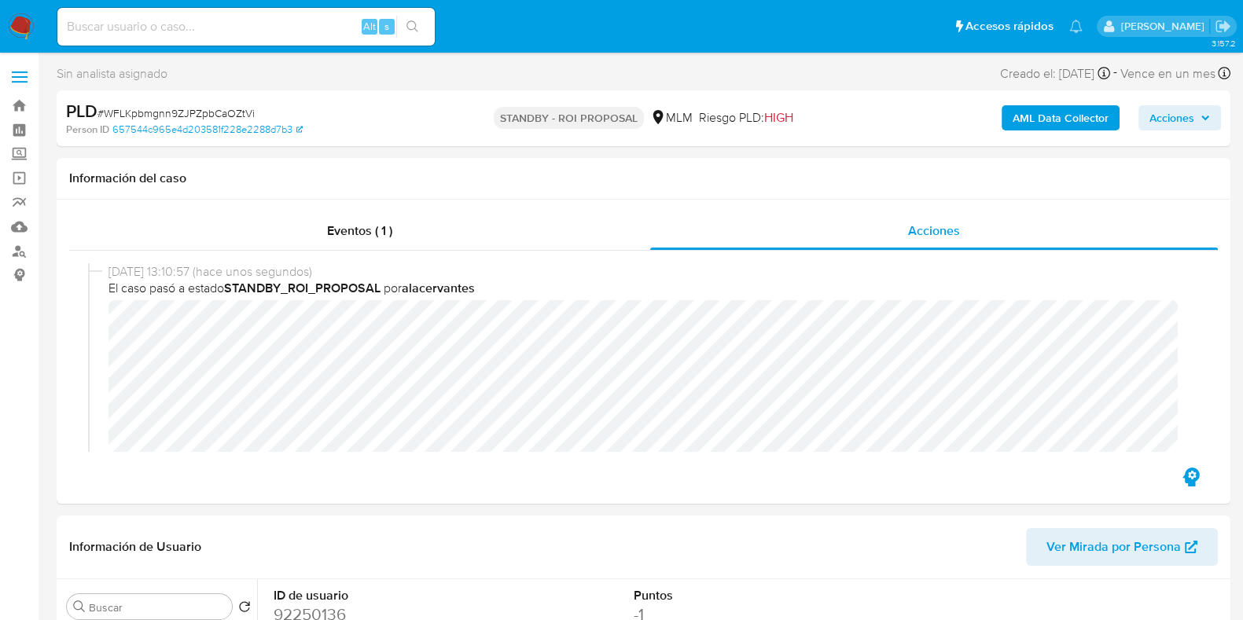
click at [25, 24] on img at bounding box center [21, 26] width 27 height 27
